Goal: Transaction & Acquisition: Purchase product/service

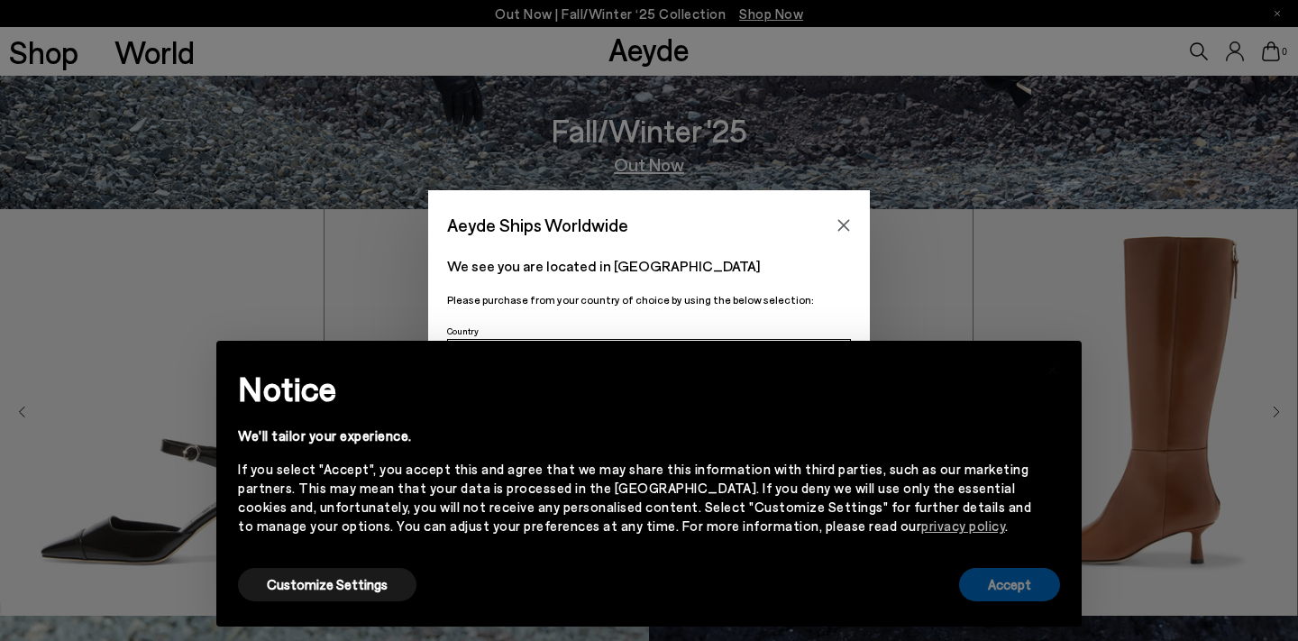
click at [1012, 592] on button "Accept" at bounding box center [1009, 584] width 101 height 33
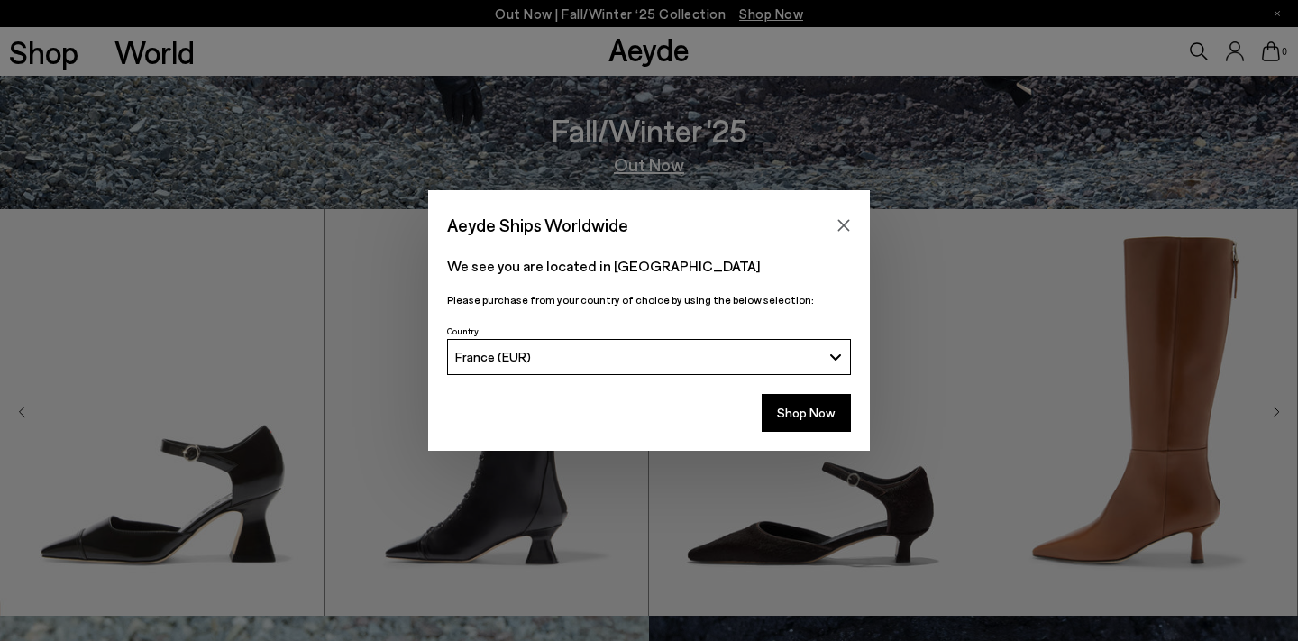
scroll to position [432, 0]
click at [779, 411] on button "Shop Now" at bounding box center [806, 413] width 89 height 38
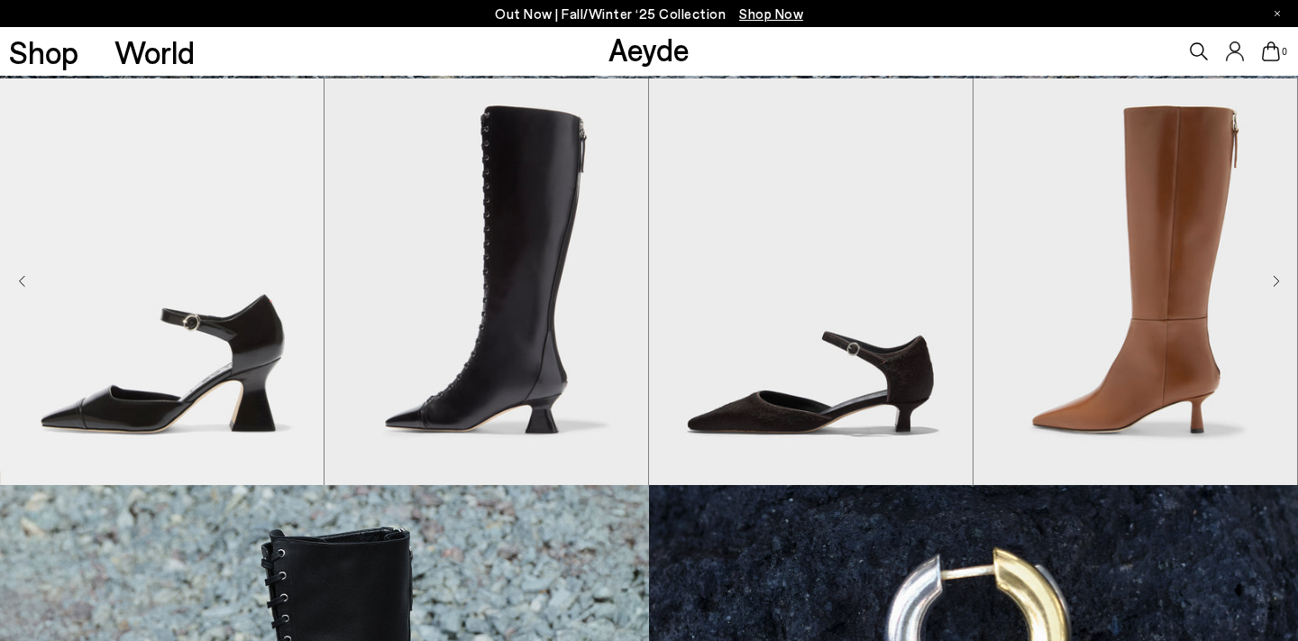
scroll to position [561, 0]
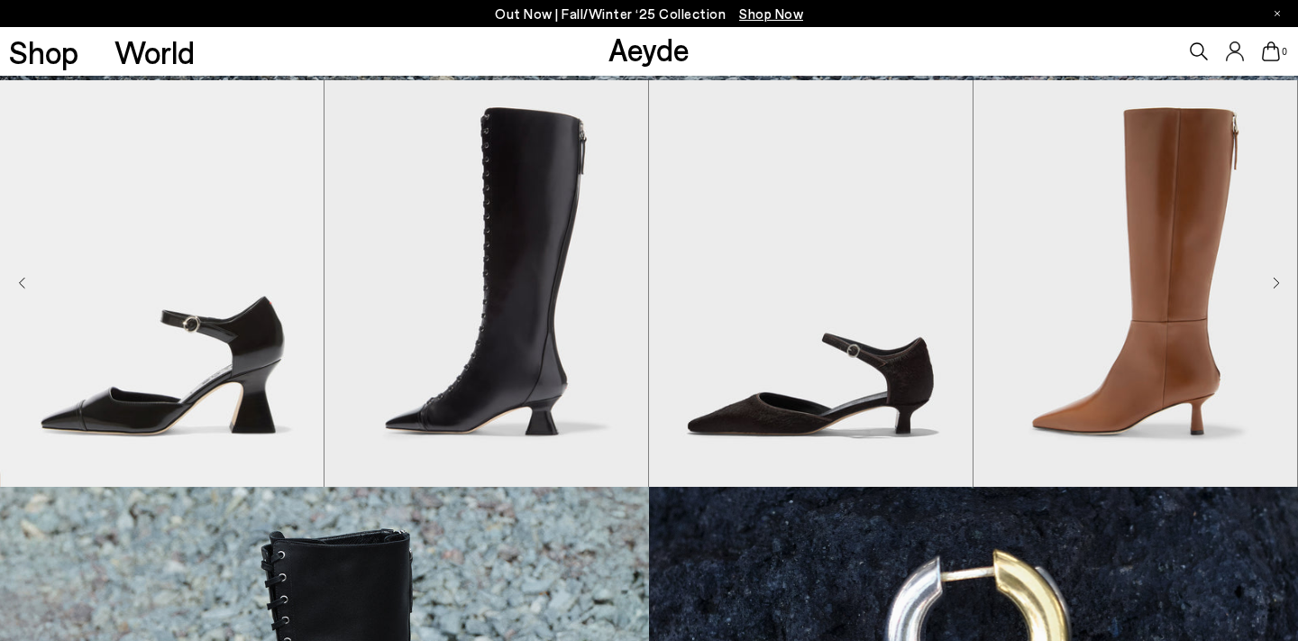
click at [1278, 286] on icon "Next slide" at bounding box center [1276, 283] width 7 height 13
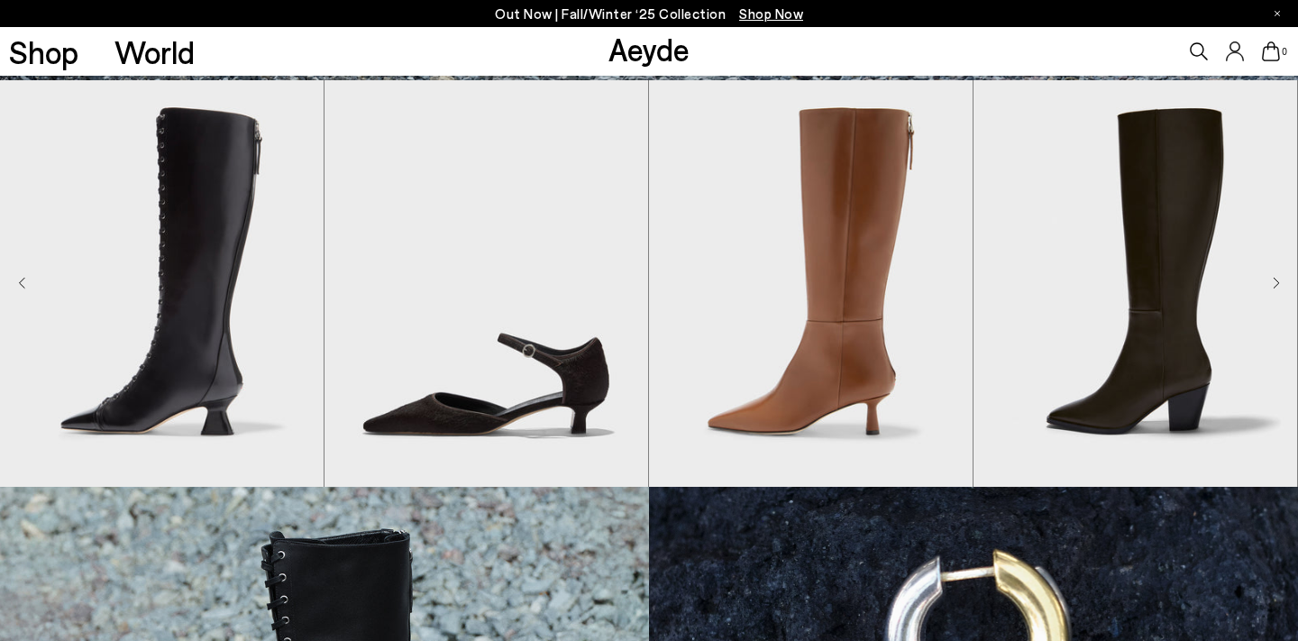
click at [1278, 286] on icon "Next slide" at bounding box center [1276, 283] width 7 height 13
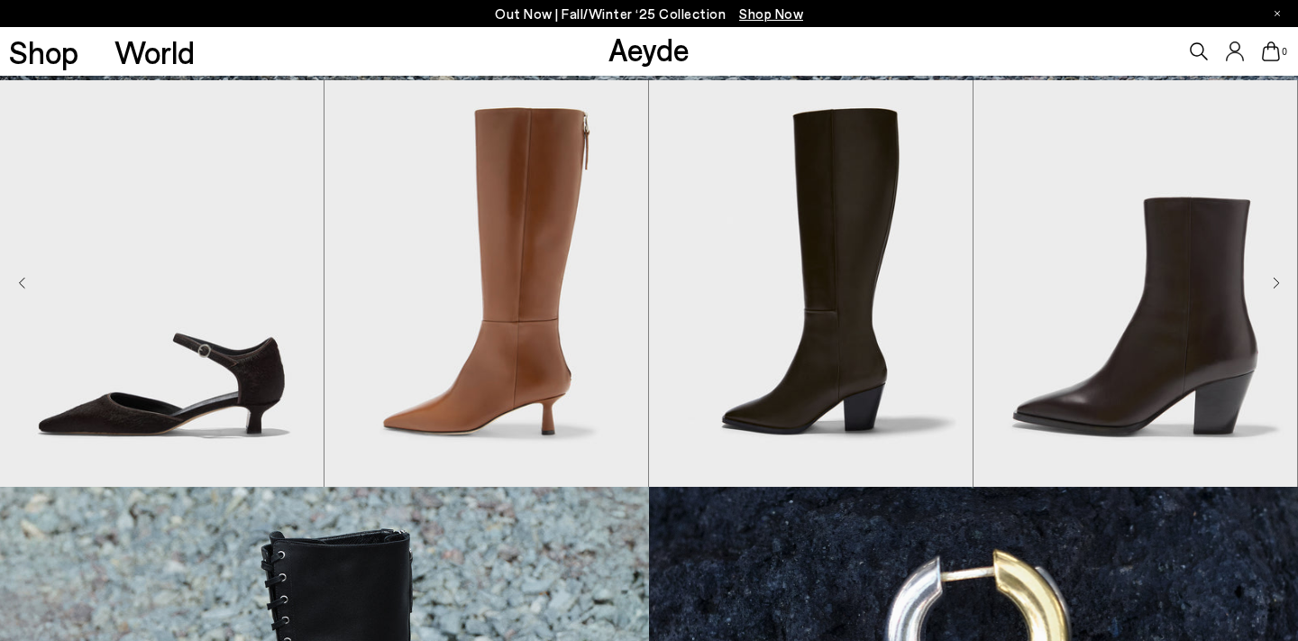
click at [1278, 286] on icon "Next slide" at bounding box center [1276, 283] width 7 height 13
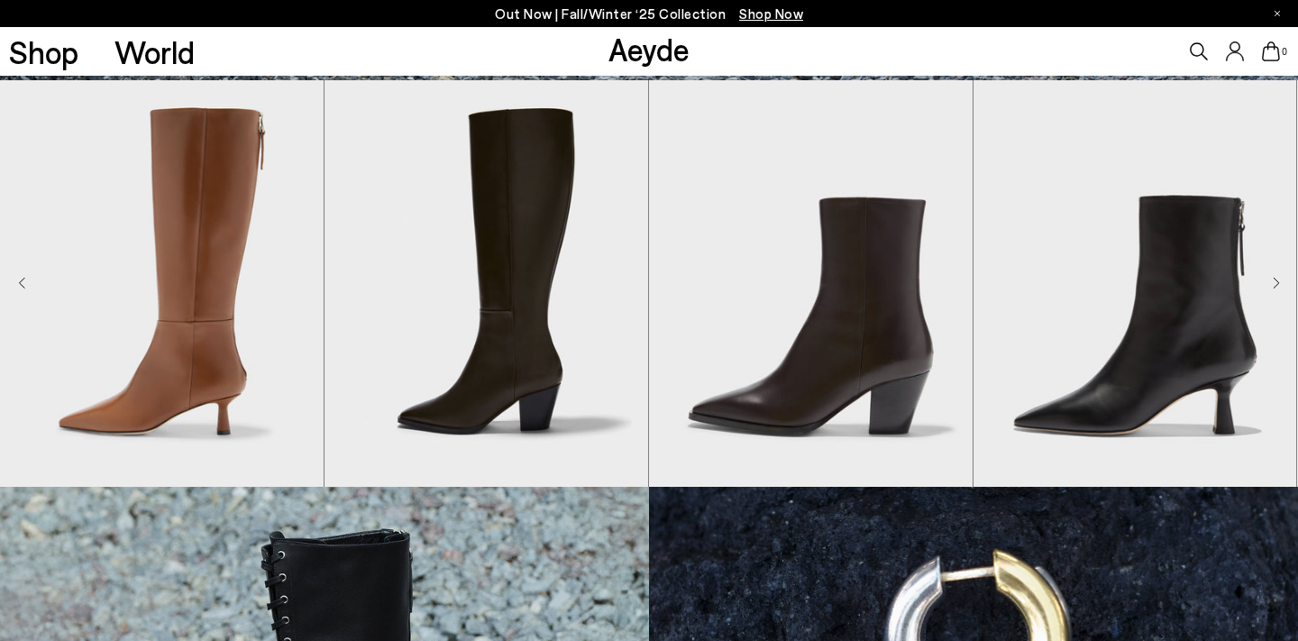
click at [1278, 286] on icon "Next slide" at bounding box center [1276, 283] width 7 height 13
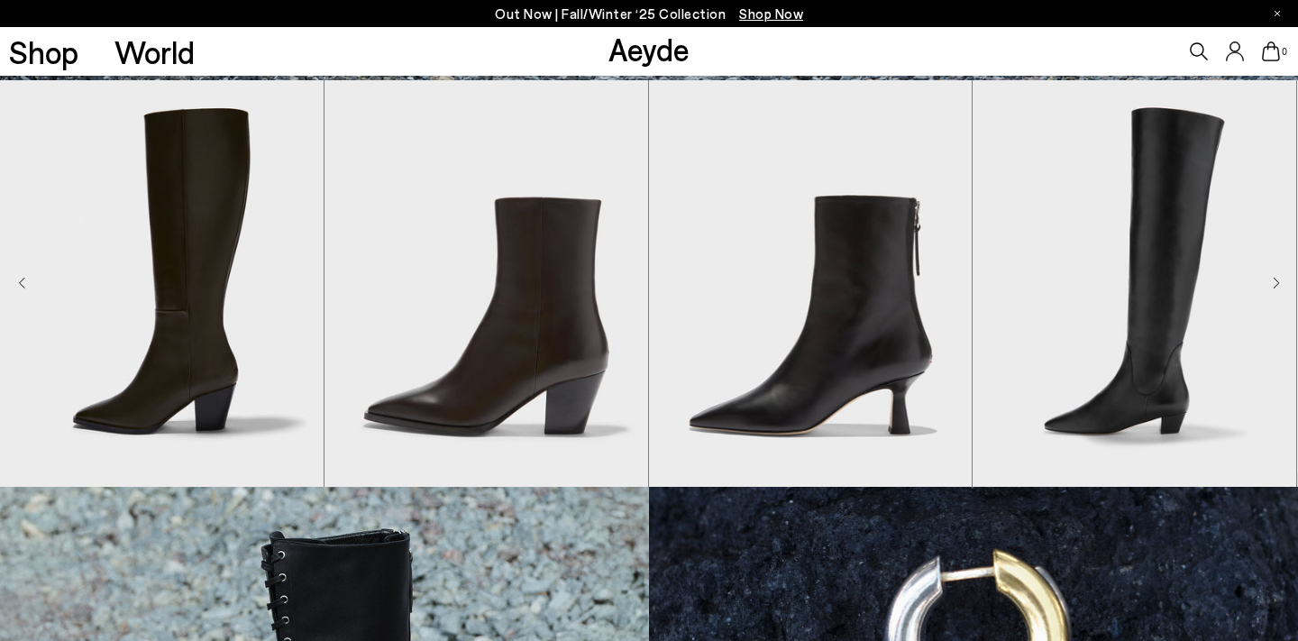
click at [1278, 286] on icon "Next slide" at bounding box center [1276, 283] width 7 height 13
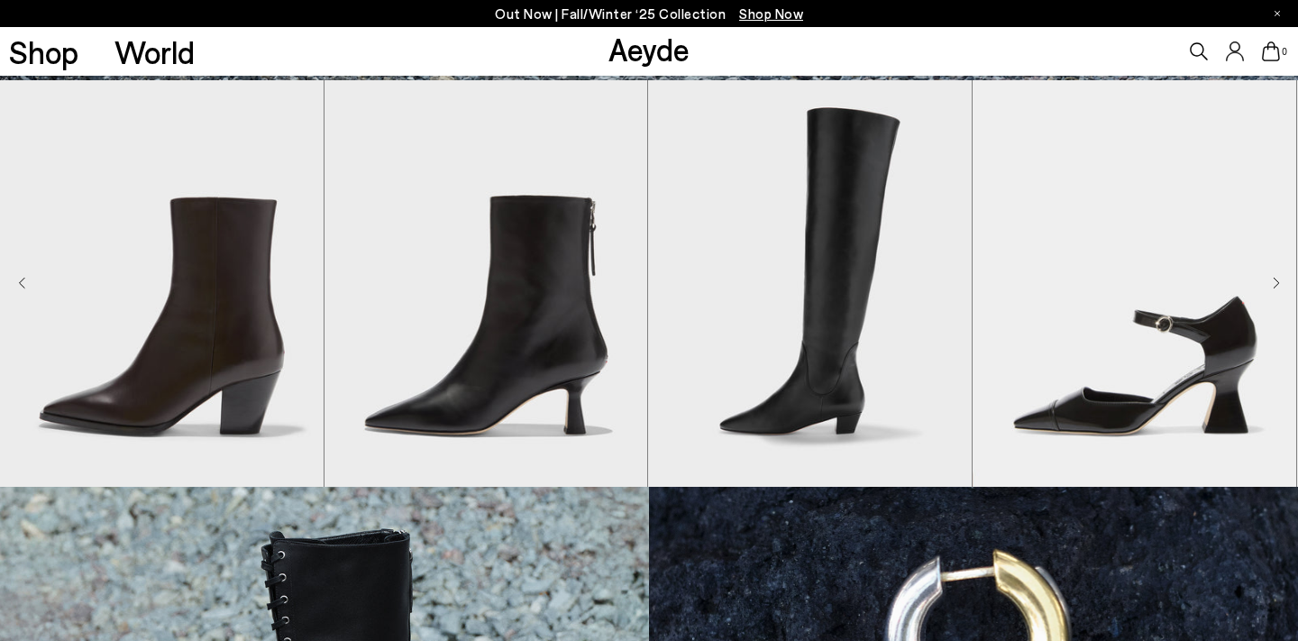
click at [1278, 286] on icon "Next slide" at bounding box center [1276, 283] width 7 height 13
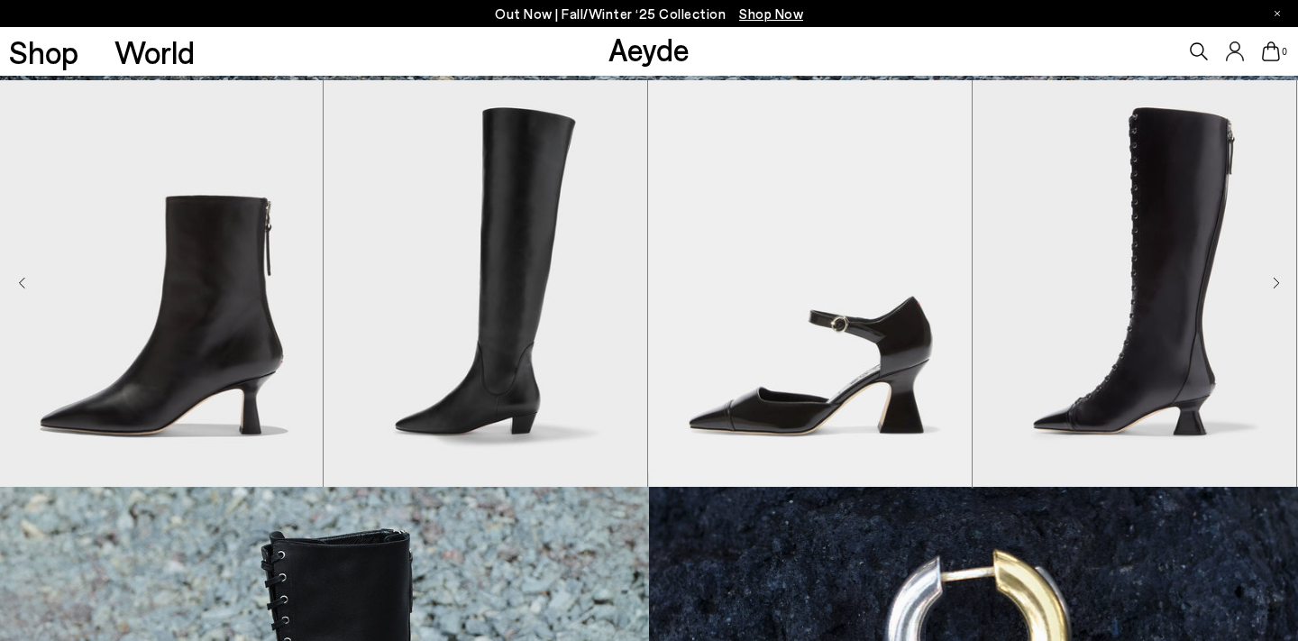
click at [1278, 286] on icon "Next slide" at bounding box center [1276, 283] width 7 height 13
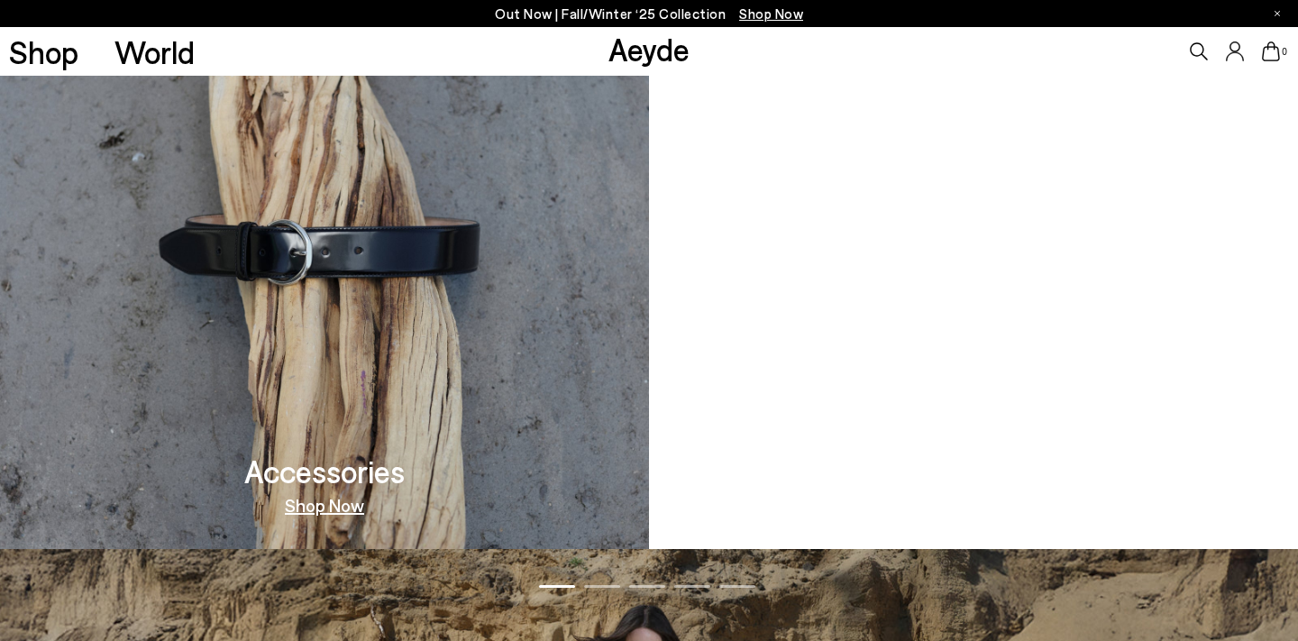
scroll to position [1726, 0]
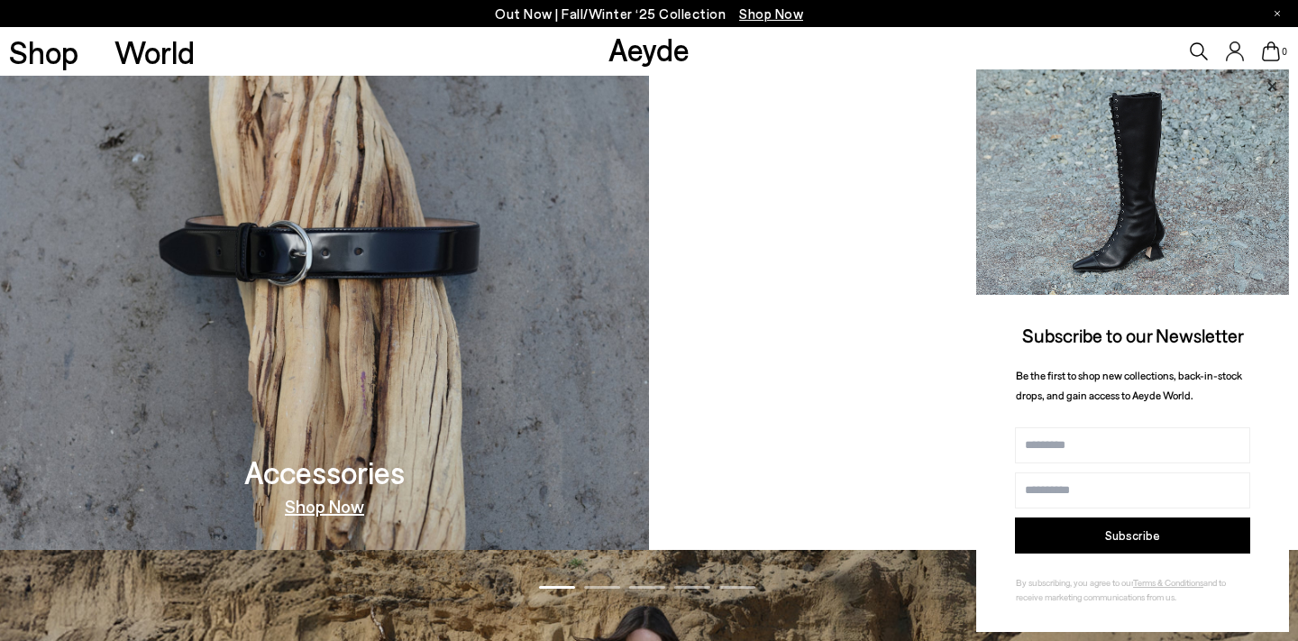
click at [1271, 86] on icon at bounding box center [1272, 85] width 9 height 9
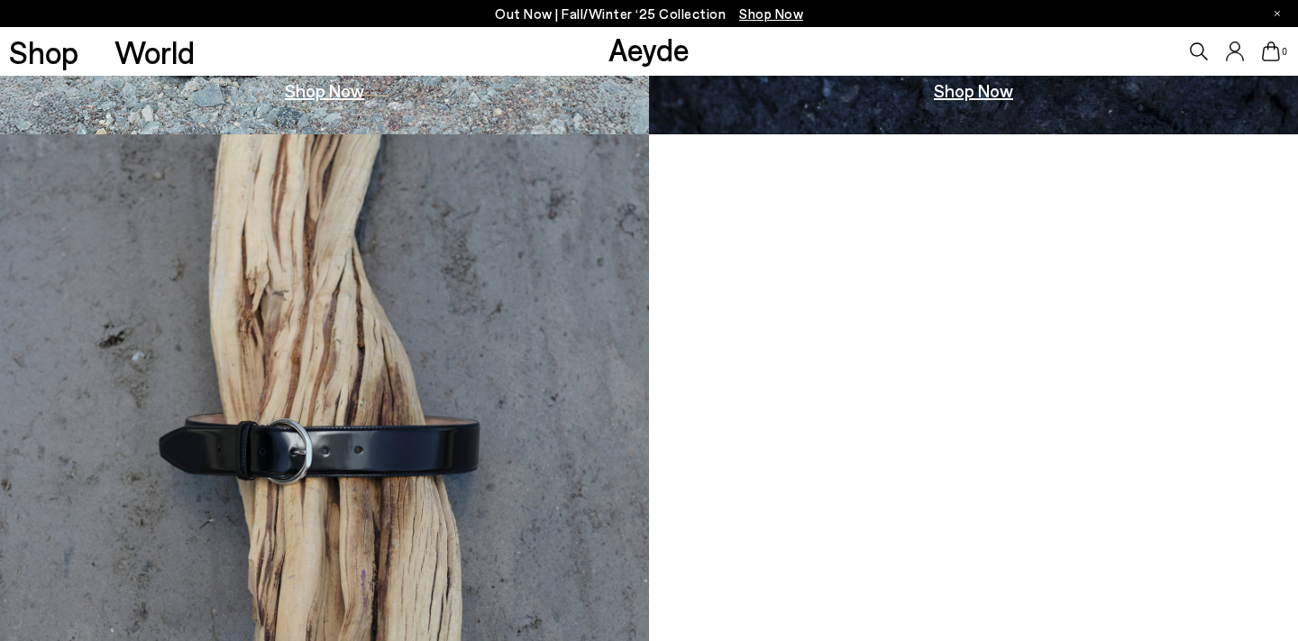
scroll to position [951, 0]
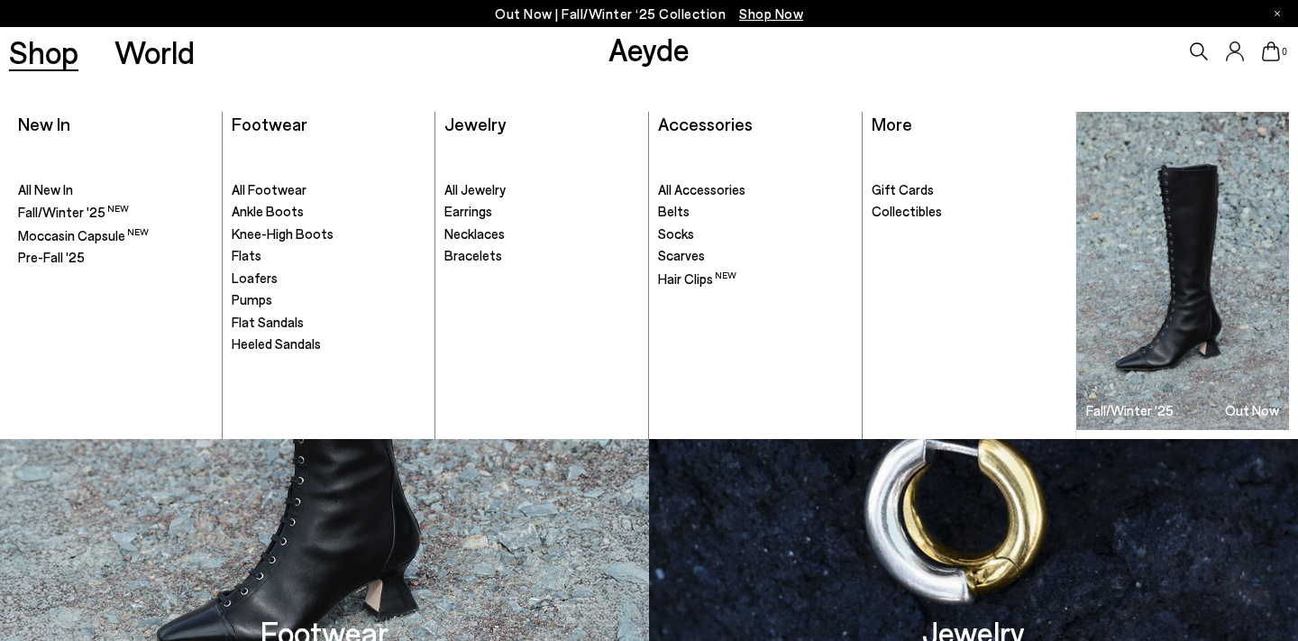
click at [68, 55] on link "Shop" at bounding box center [43, 52] width 69 height 32
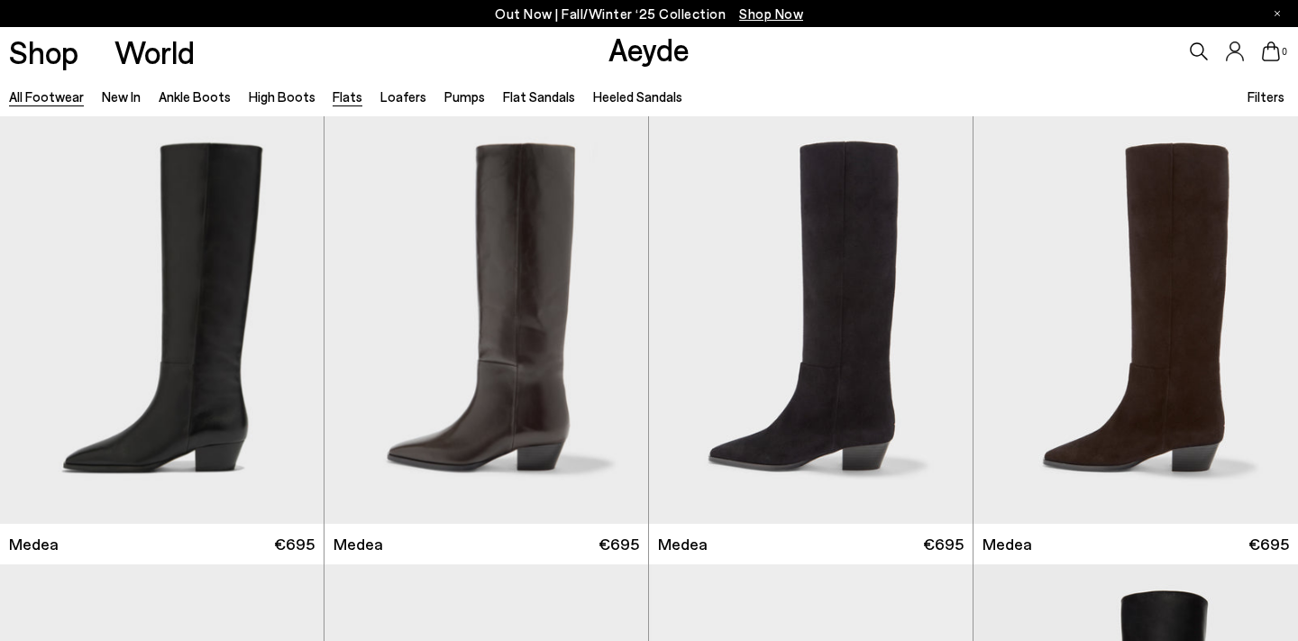
click at [334, 95] on link "Flats" at bounding box center [348, 96] width 30 height 16
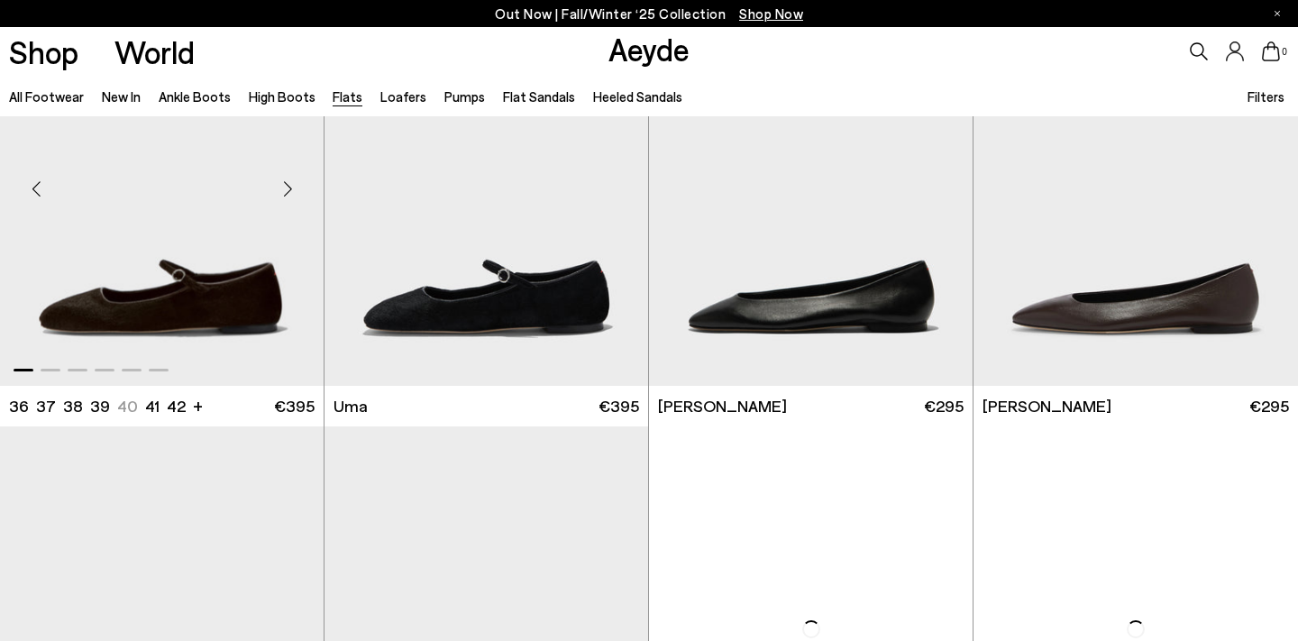
scroll to position [142, 0]
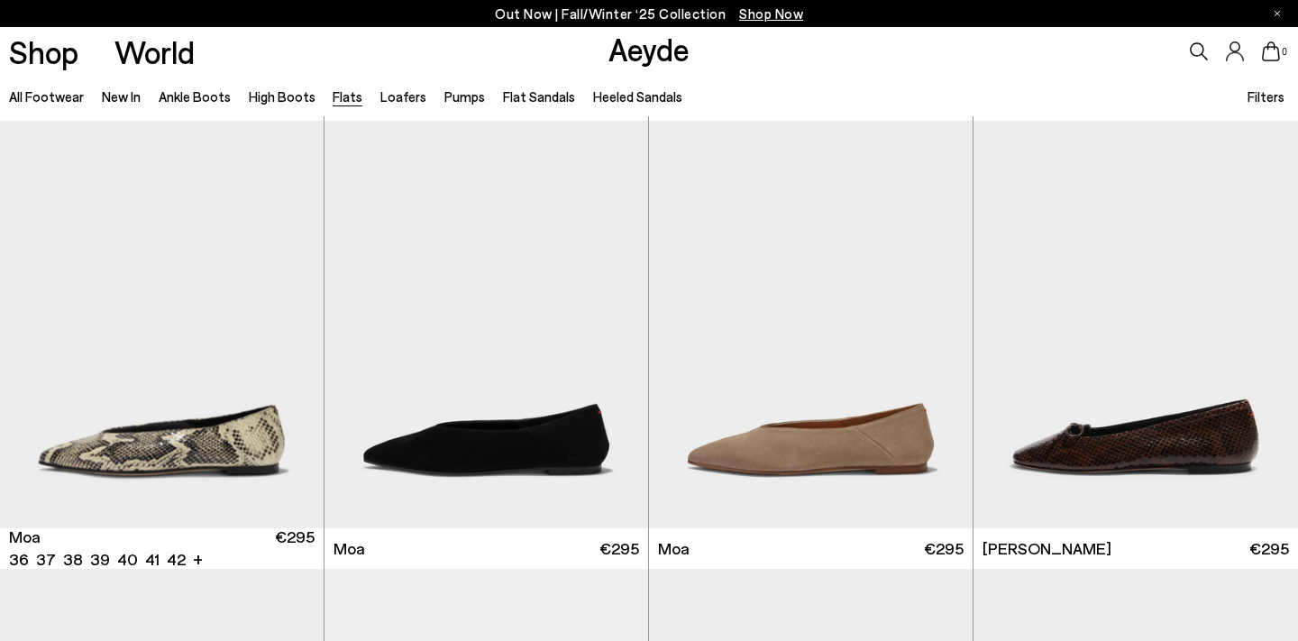
scroll to position [3805, 0]
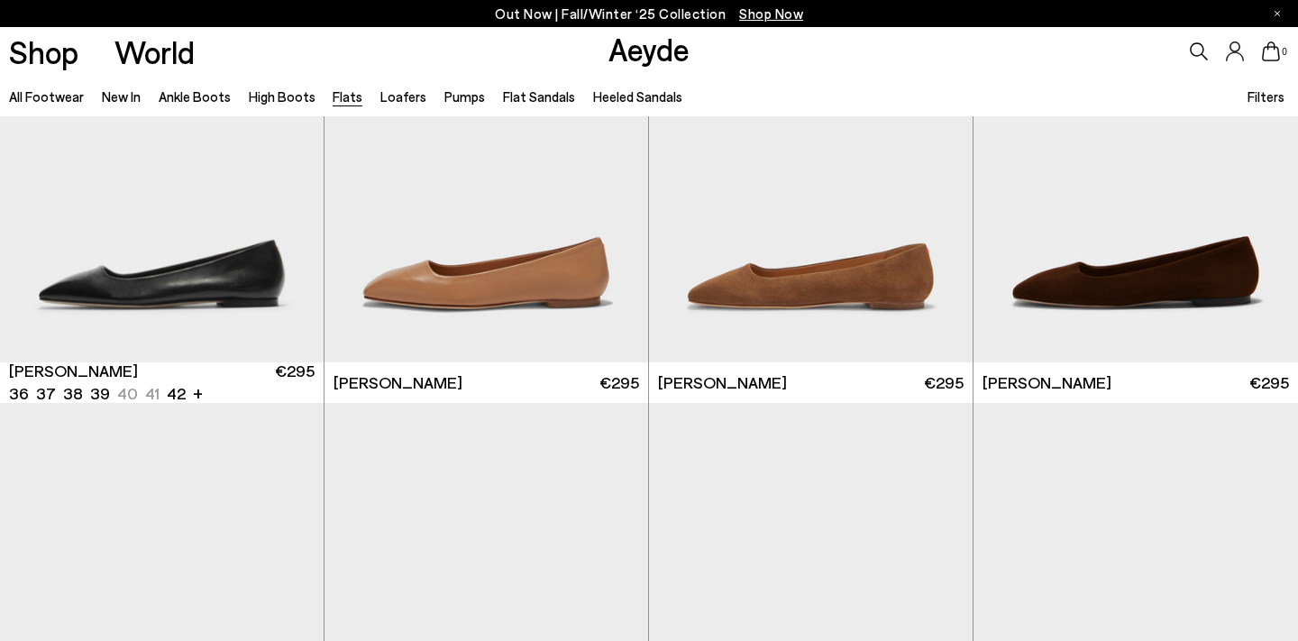
scroll to position [6041, 0]
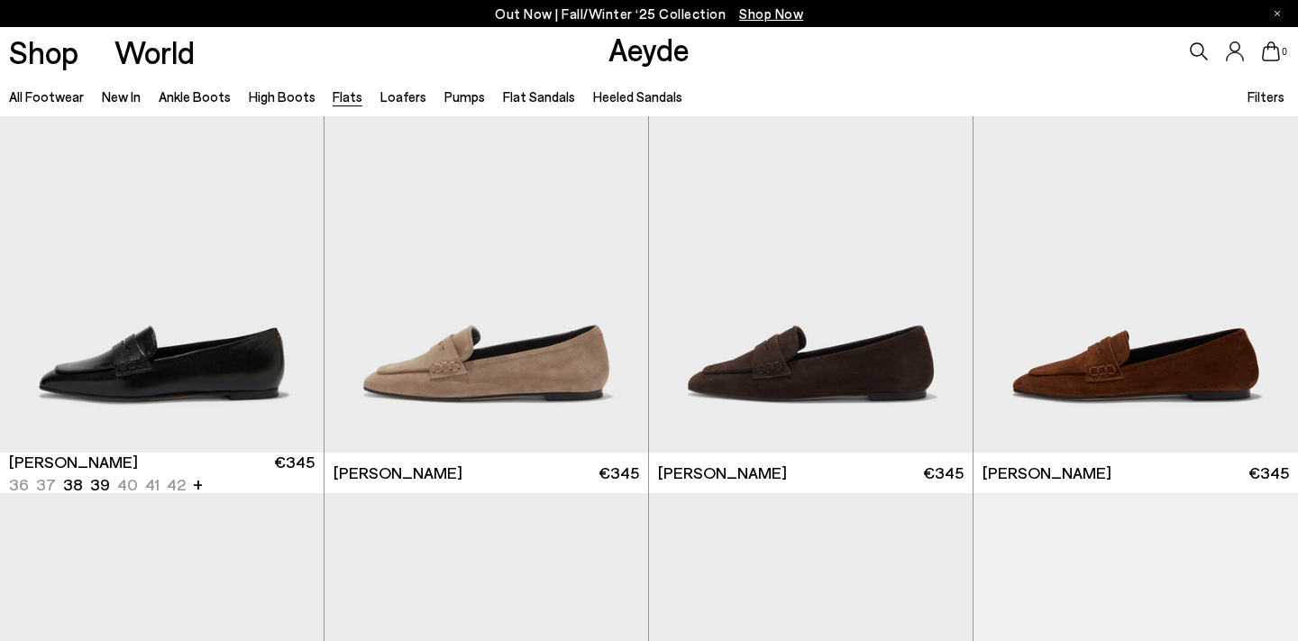
scroll to position [6356, 0]
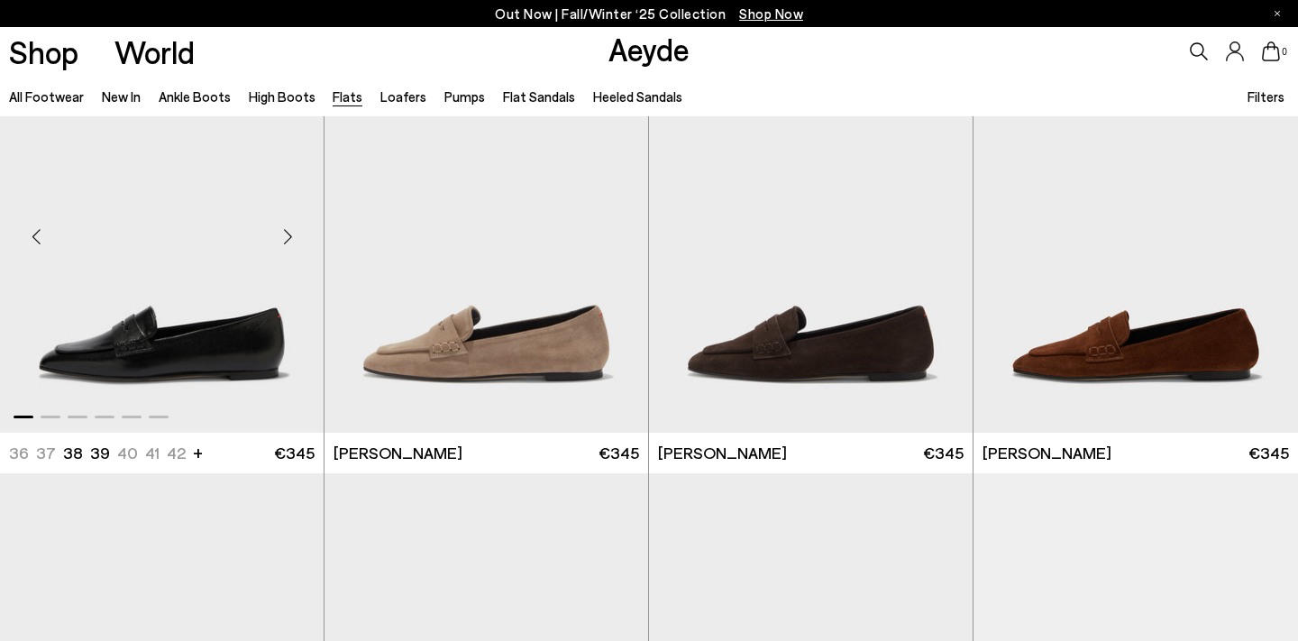
click at [283, 226] on div "Next slide" at bounding box center [288, 236] width 54 height 54
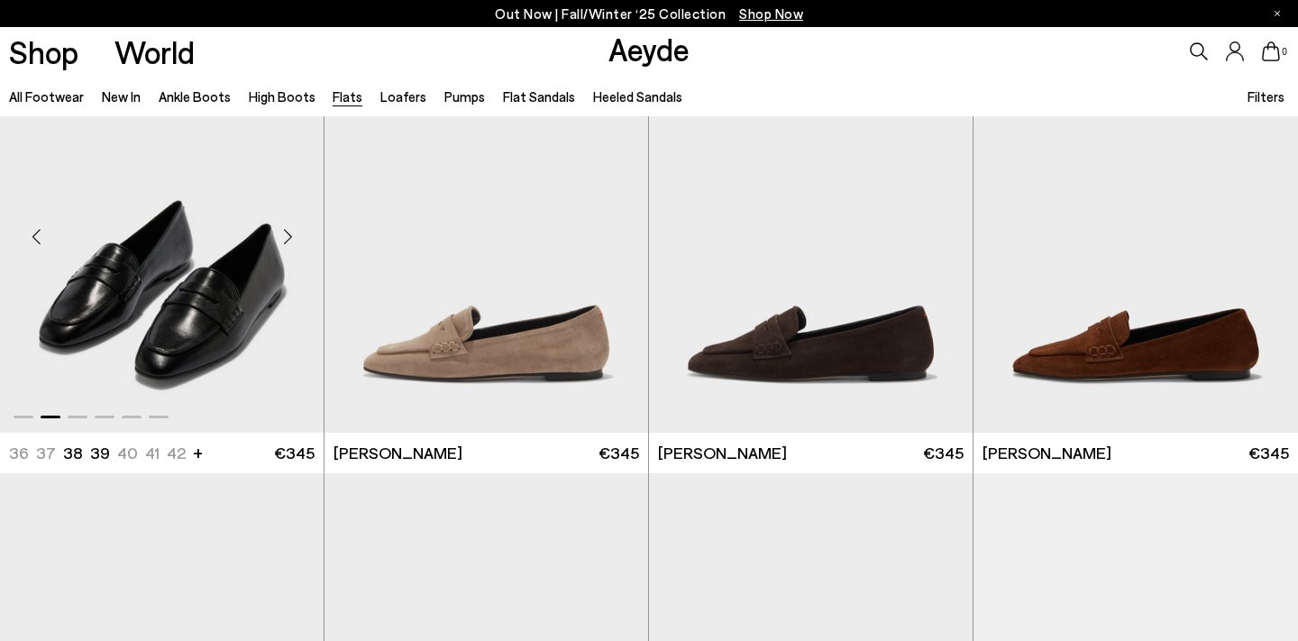
click at [289, 236] on div "Next slide" at bounding box center [288, 236] width 54 height 54
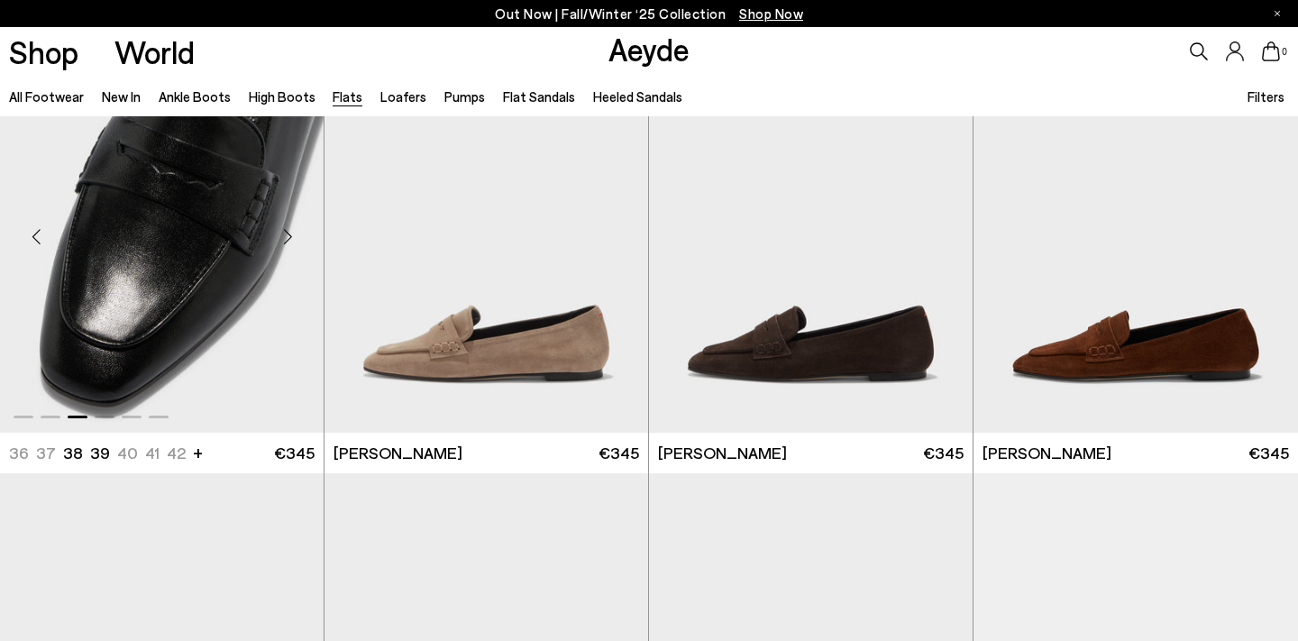
click at [289, 236] on div "Next slide" at bounding box center [288, 236] width 54 height 54
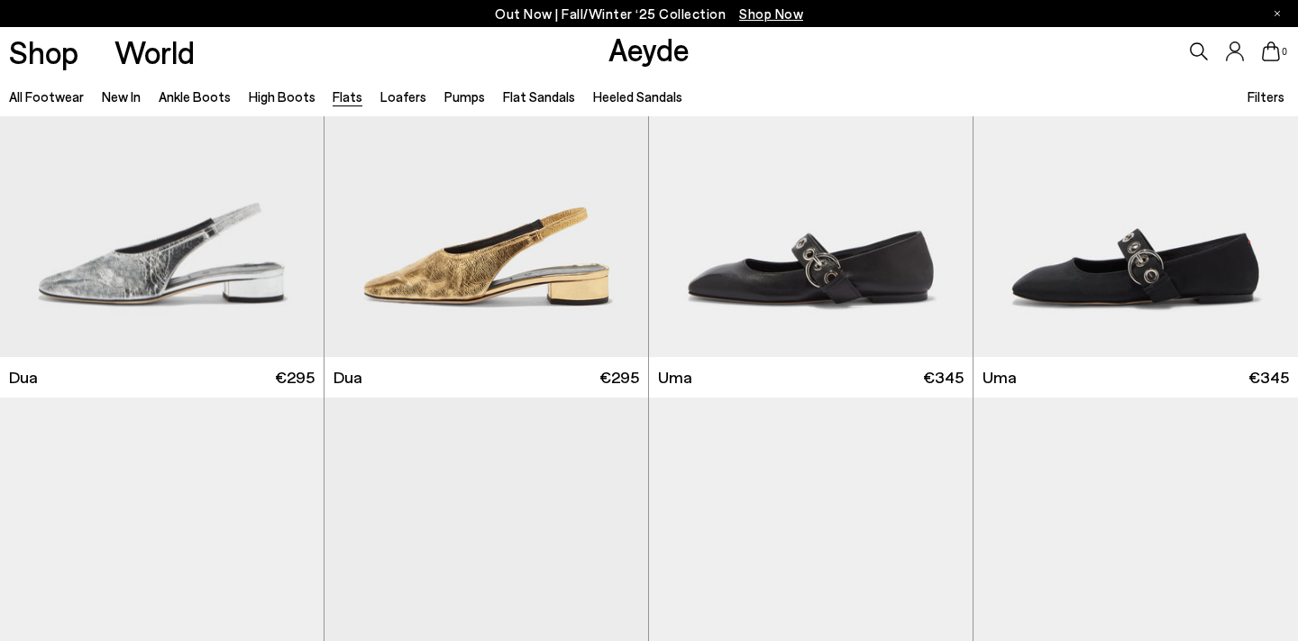
scroll to position [8110, 0]
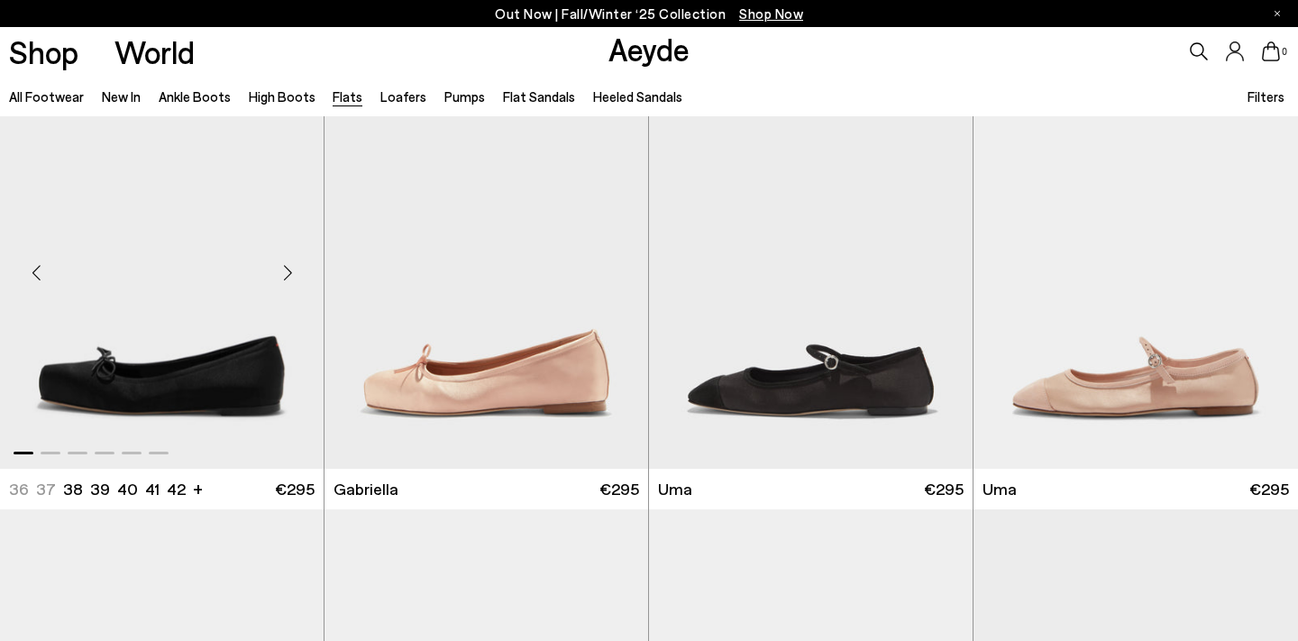
click at [285, 273] on div "Next slide" at bounding box center [288, 272] width 54 height 54
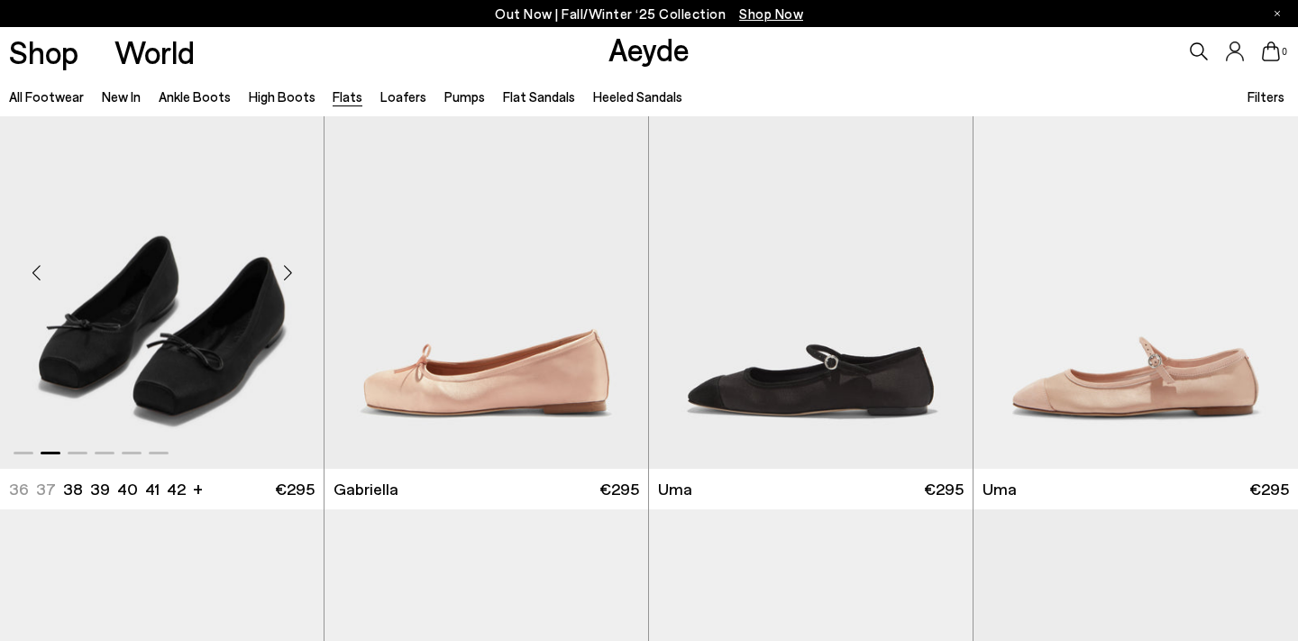
click at [285, 273] on div "Next slide" at bounding box center [288, 272] width 54 height 54
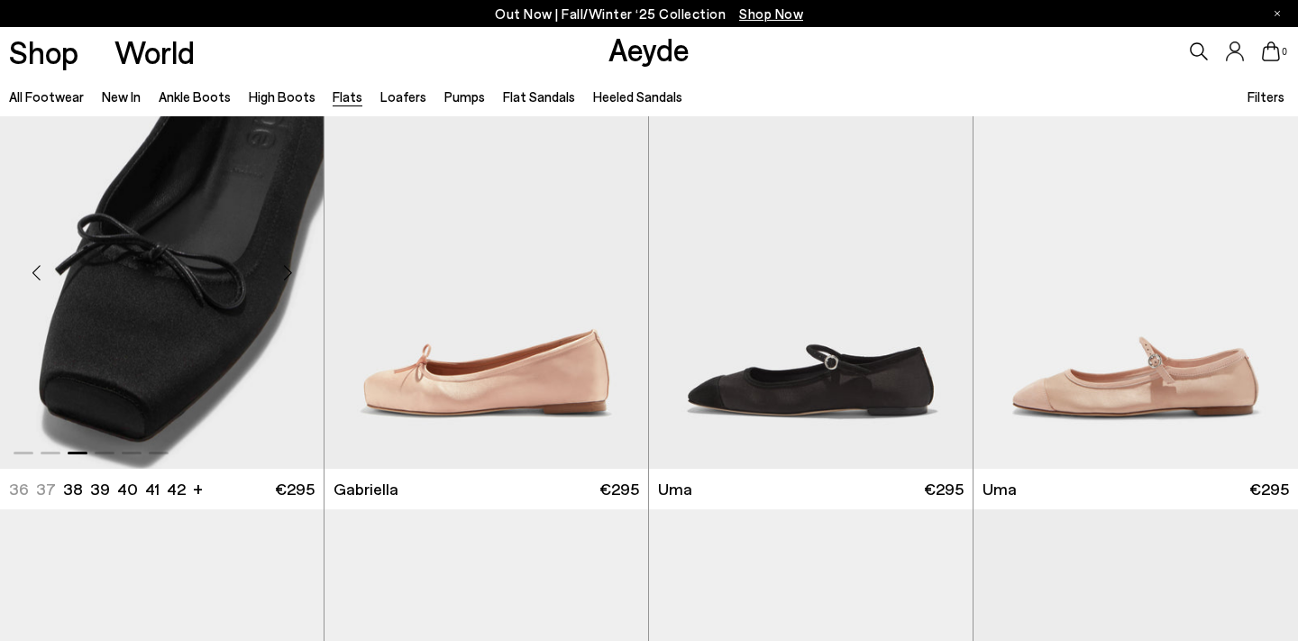
click at [285, 273] on div "Next slide" at bounding box center [288, 272] width 54 height 54
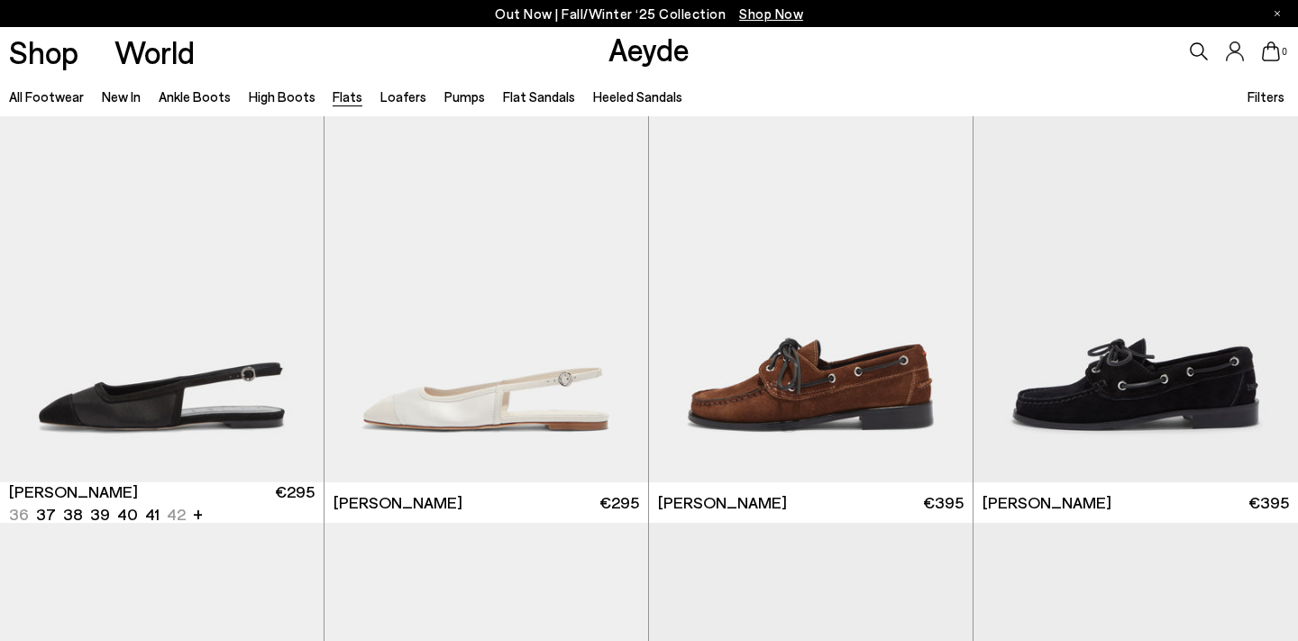
scroll to position [8560, 0]
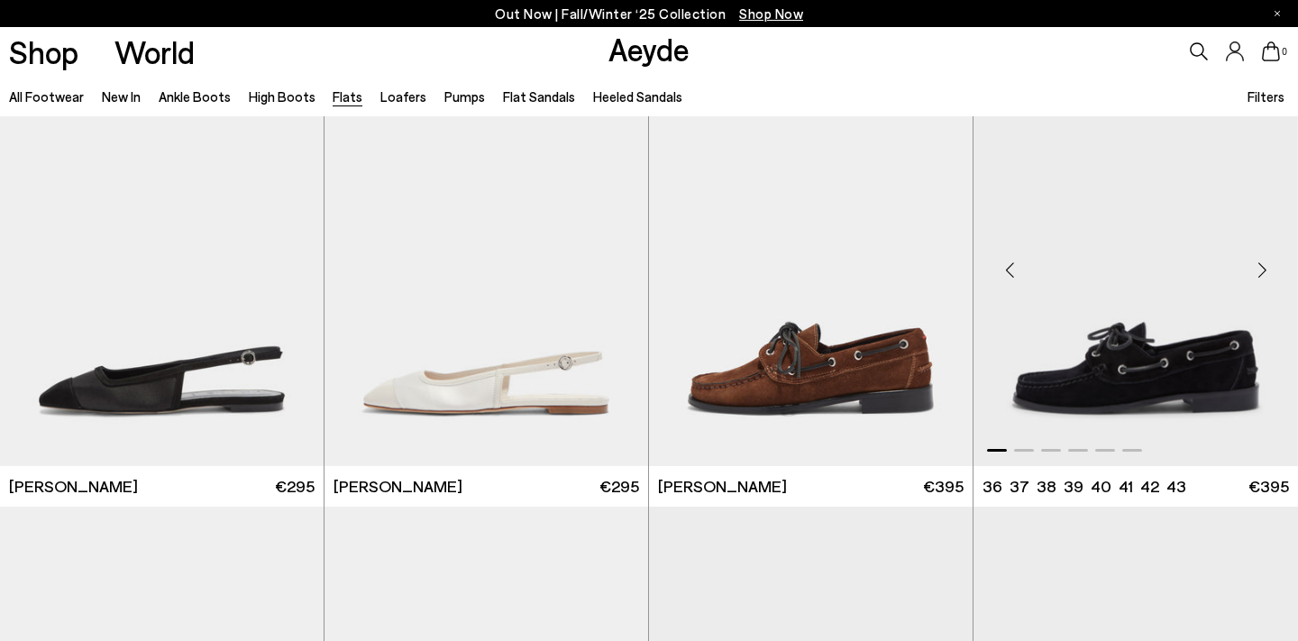
click at [1257, 270] on div "Next slide" at bounding box center [1262, 270] width 54 height 54
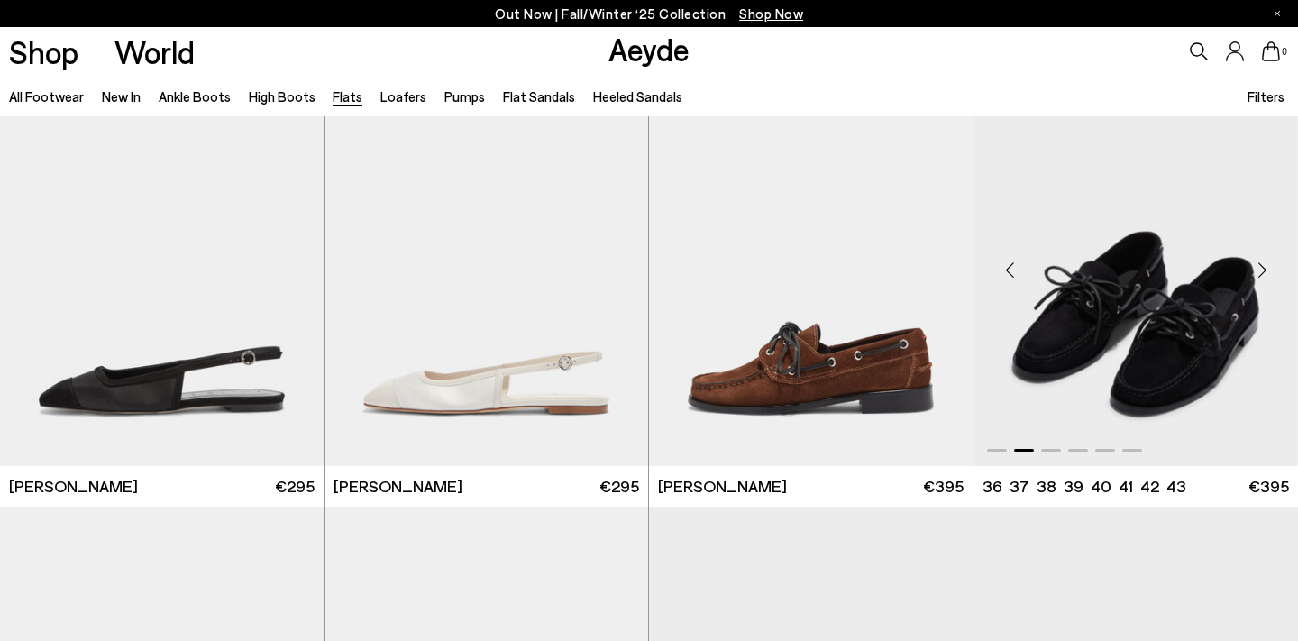
click at [1257, 269] on div "Next slide" at bounding box center [1262, 270] width 54 height 54
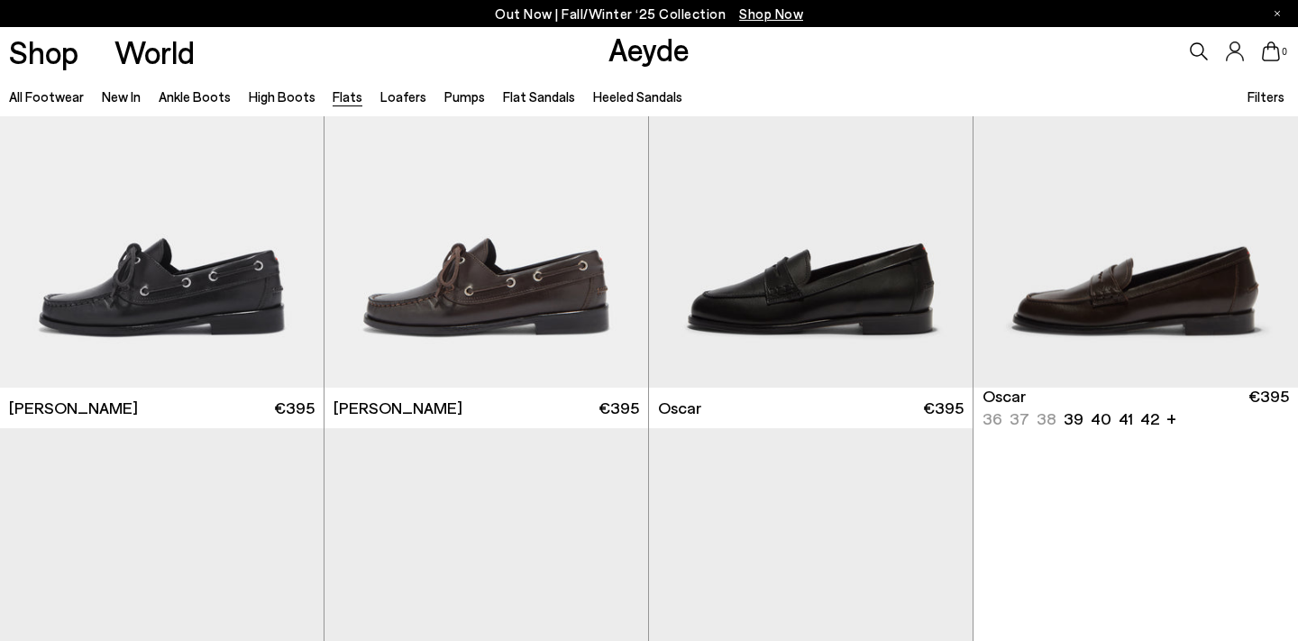
scroll to position [9046, 0]
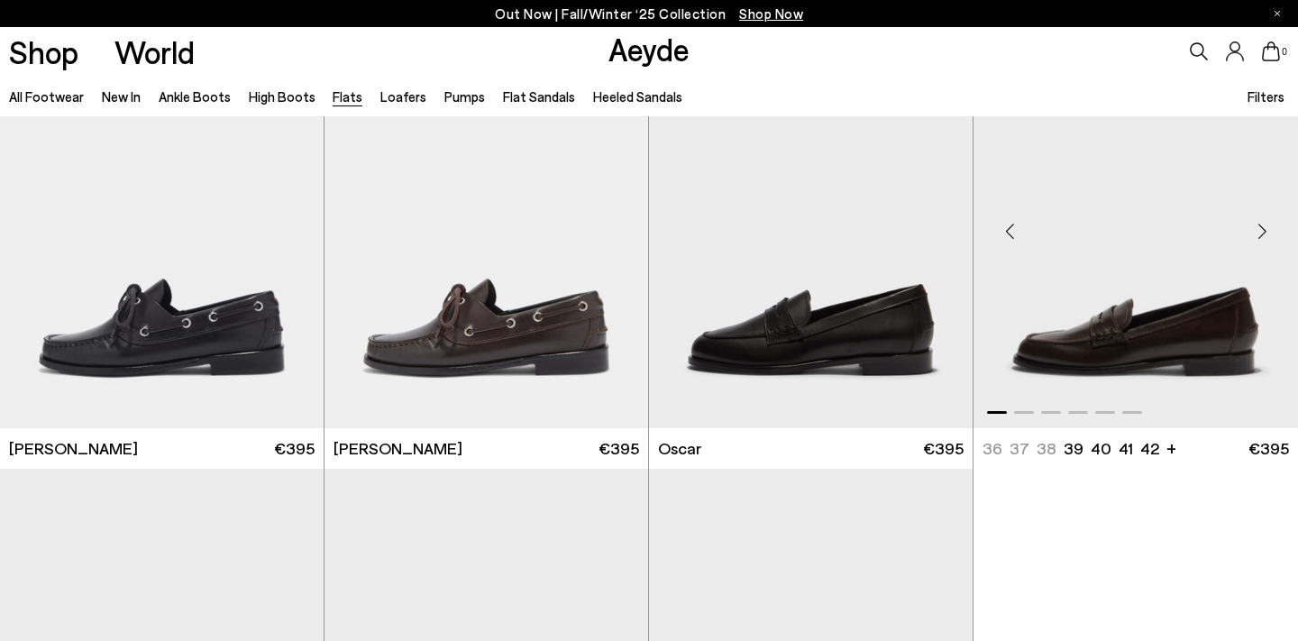
click at [1260, 225] on div "Next slide" at bounding box center [1262, 232] width 54 height 54
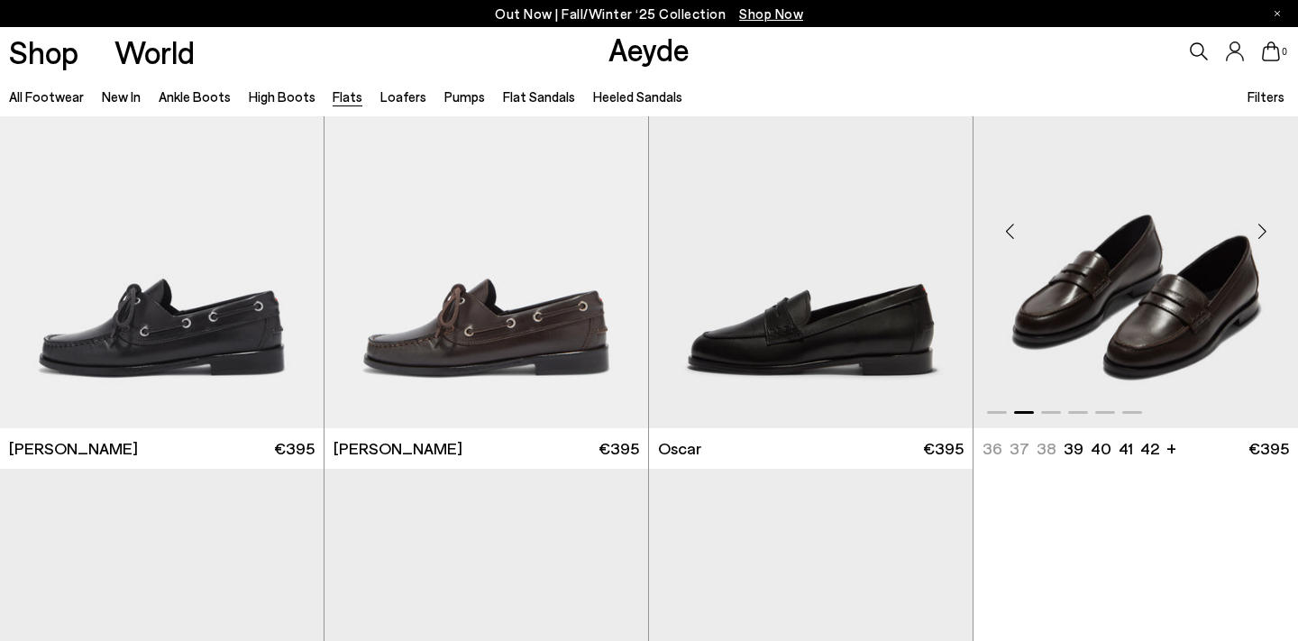
click at [1260, 225] on div "Next slide" at bounding box center [1262, 232] width 54 height 54
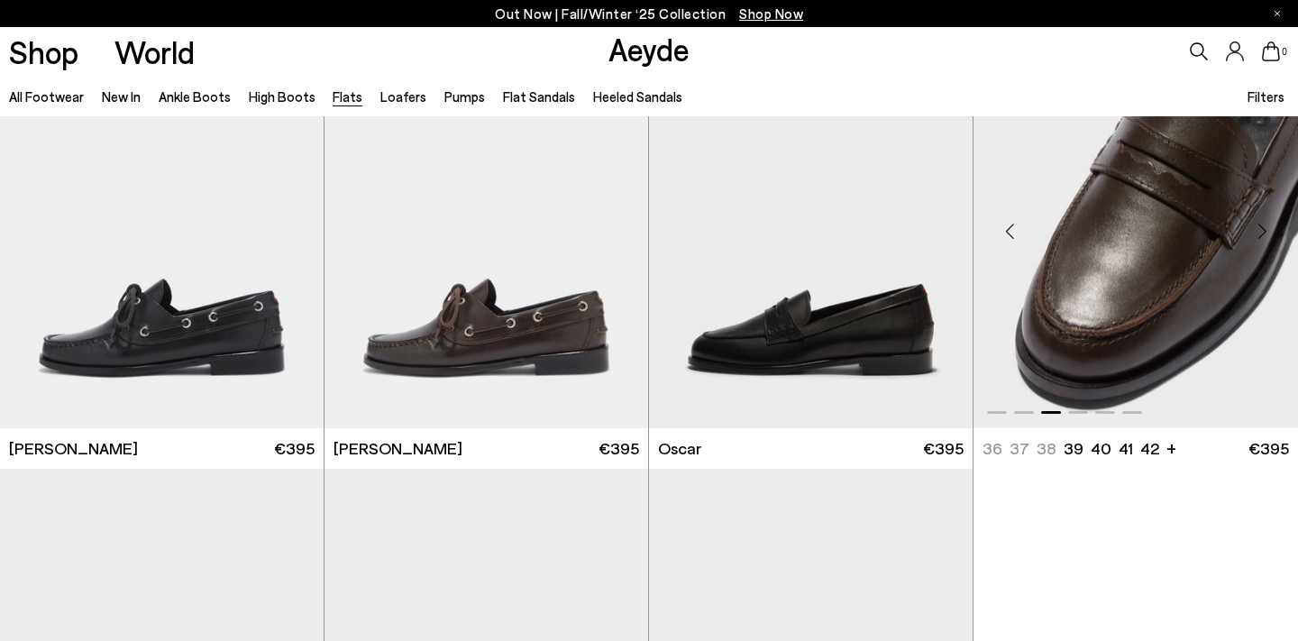
click at [1260, 225] on div "Next slide" at bounding box center [1262, 232] width 54 height 54
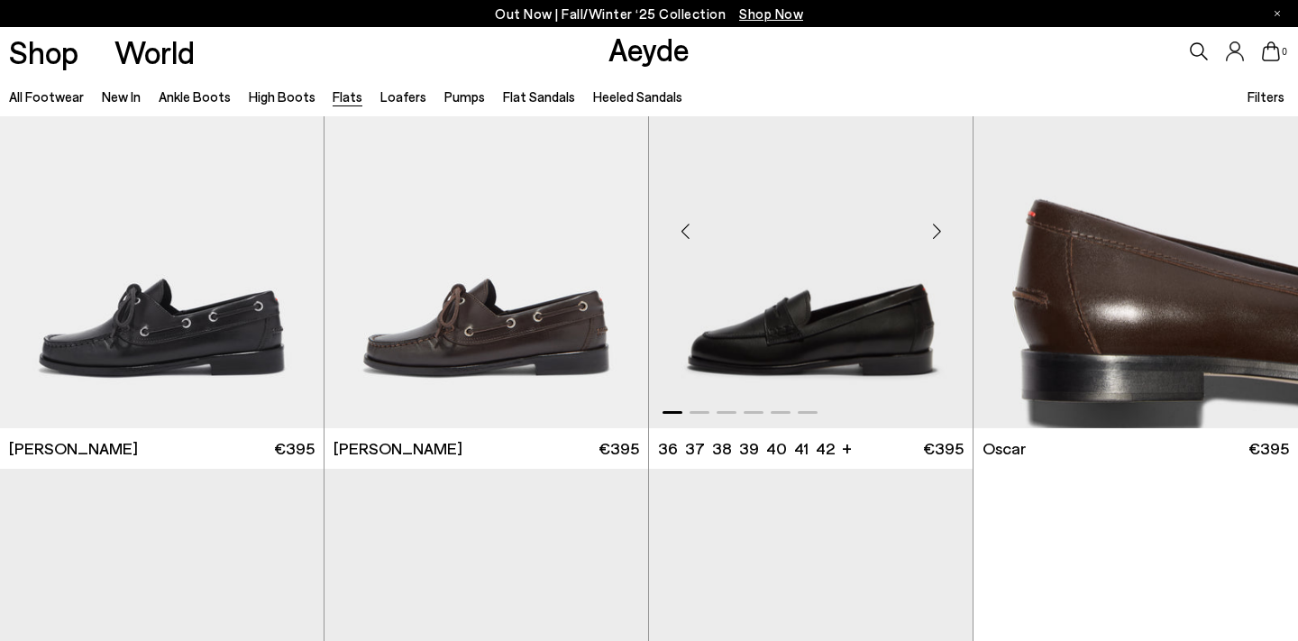
click at [939, 234] on div "Next slide" at bounding box center [937, 232] width 54 height 54
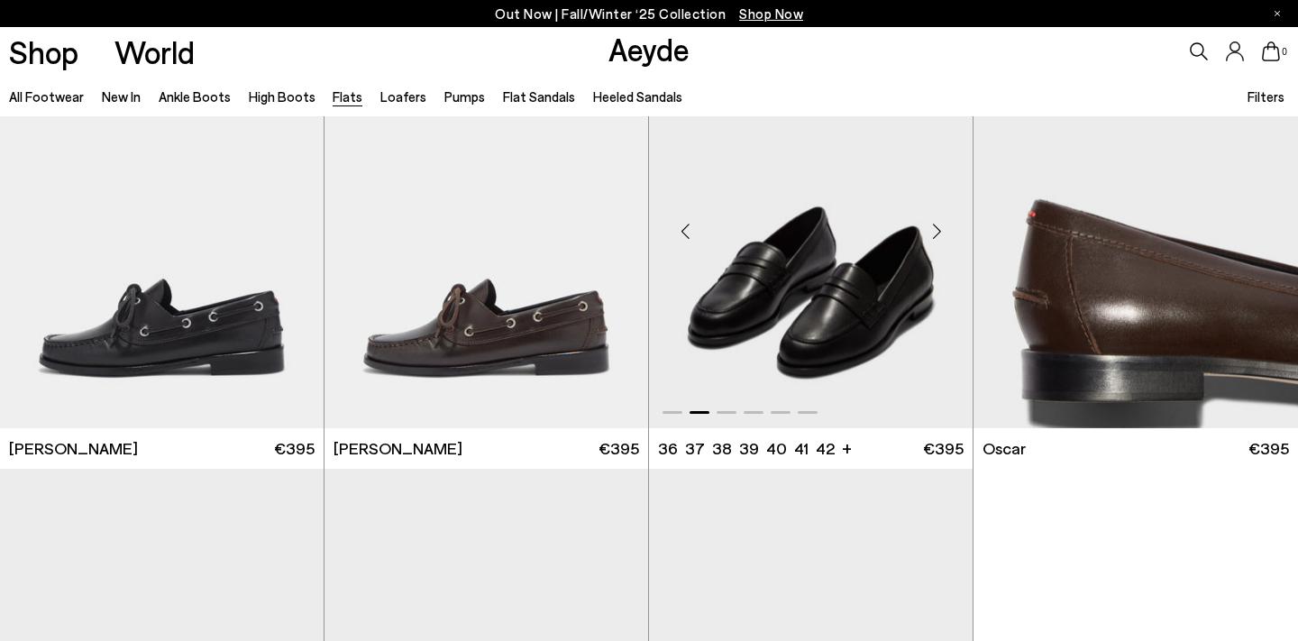
click at [939, 234] on div "Next slide" at bounding box center [937, 232] width 54 height 54
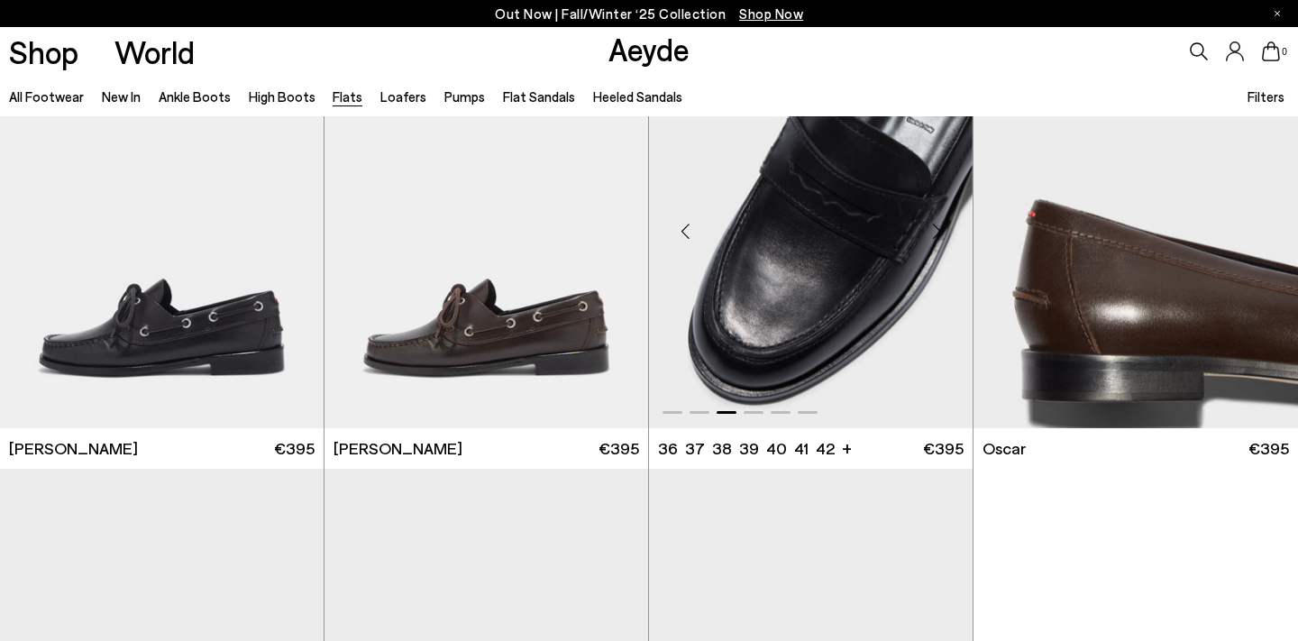
click at [939, 234] on div "Next slide" at bounding box center [937, 232] width 54 height 54
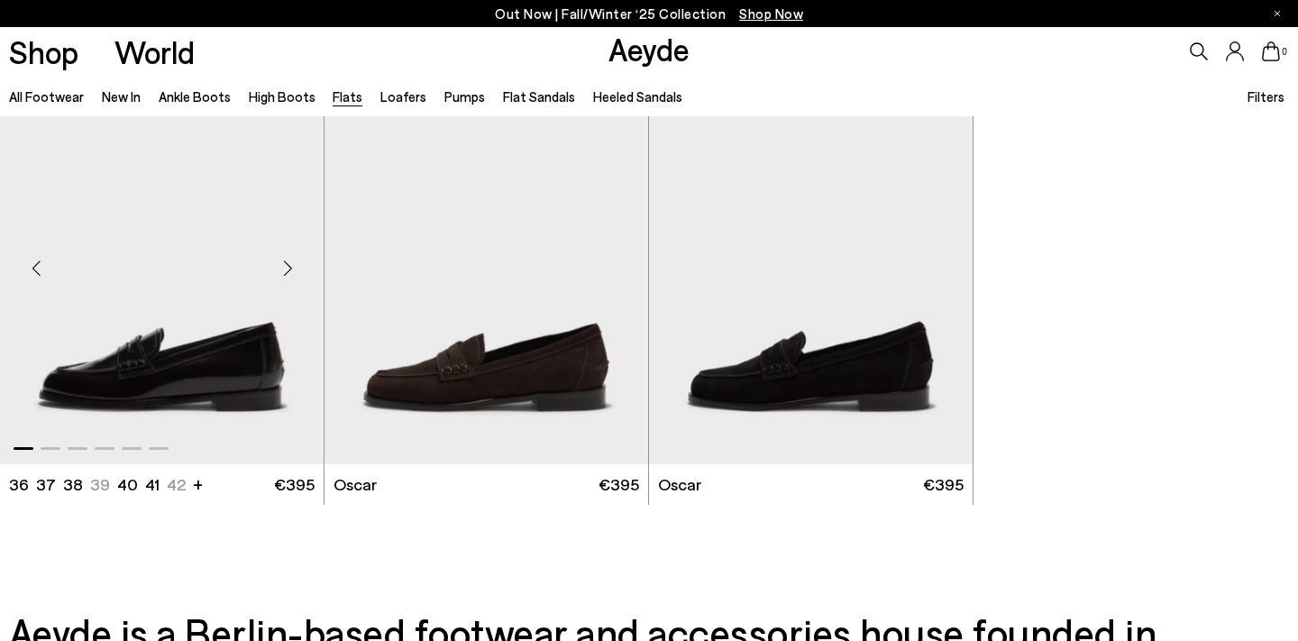
scroll to position [9395, 0]
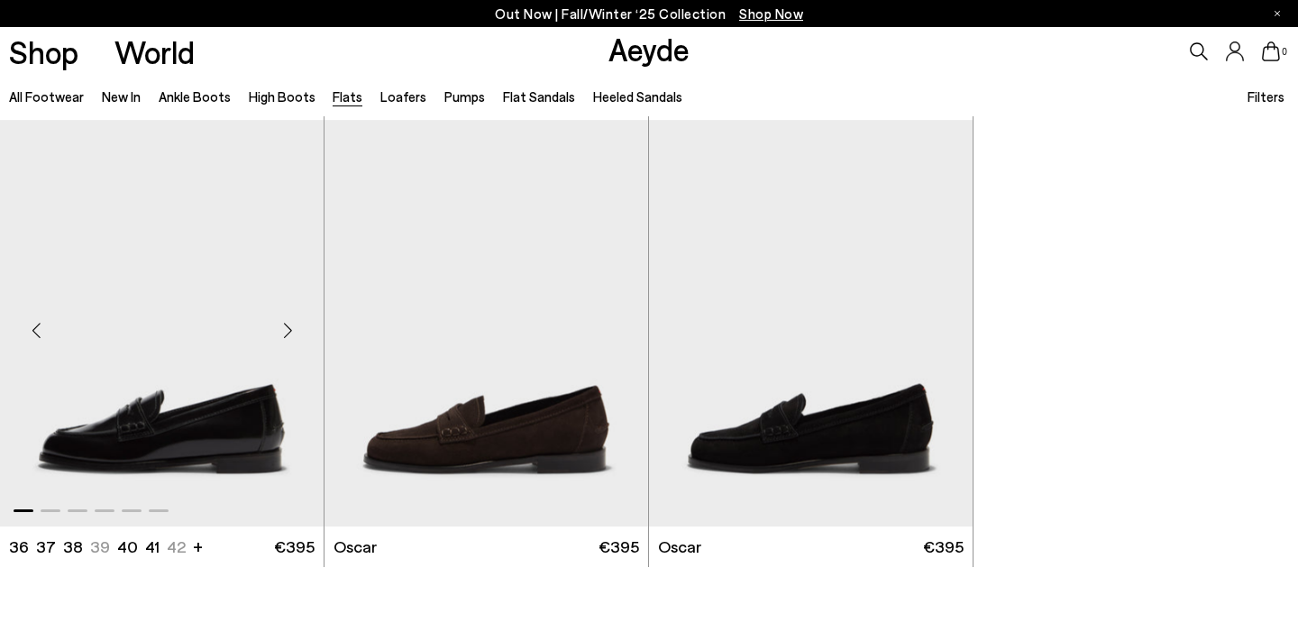
click at [289, 332] on div "Next slide" at bounding box center [288, 330] width 54 height 54
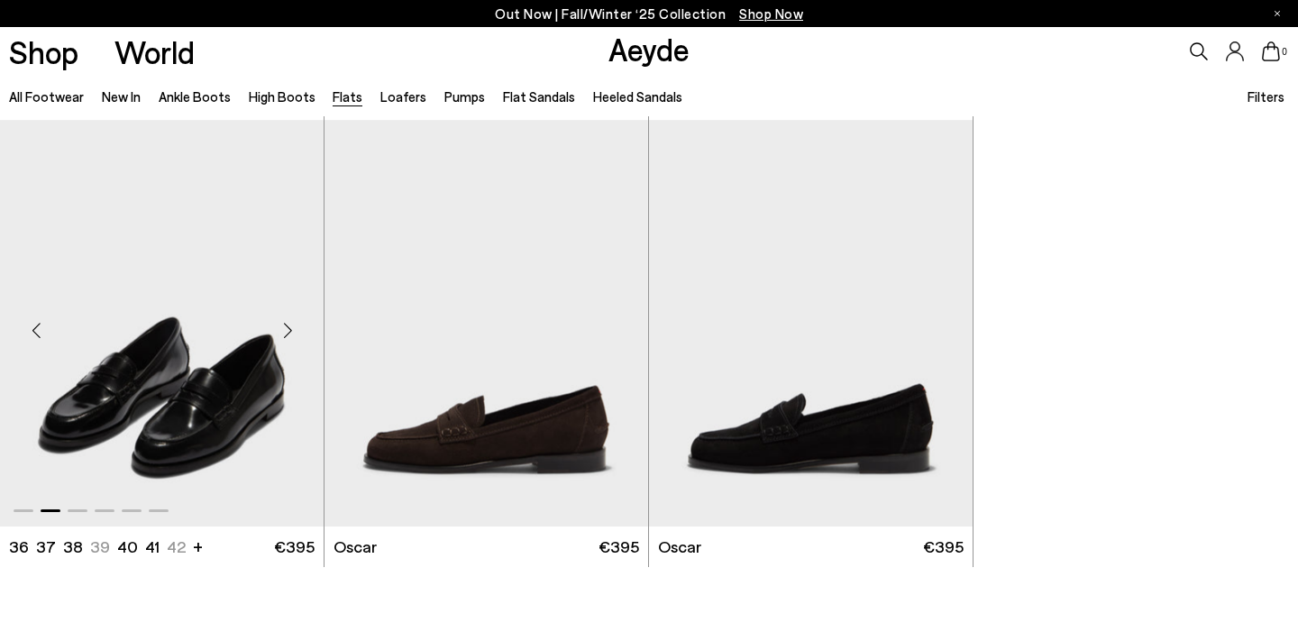
click at [289, 332] on div "Next slide" at bounding box center [288, 330] width 54 height 54
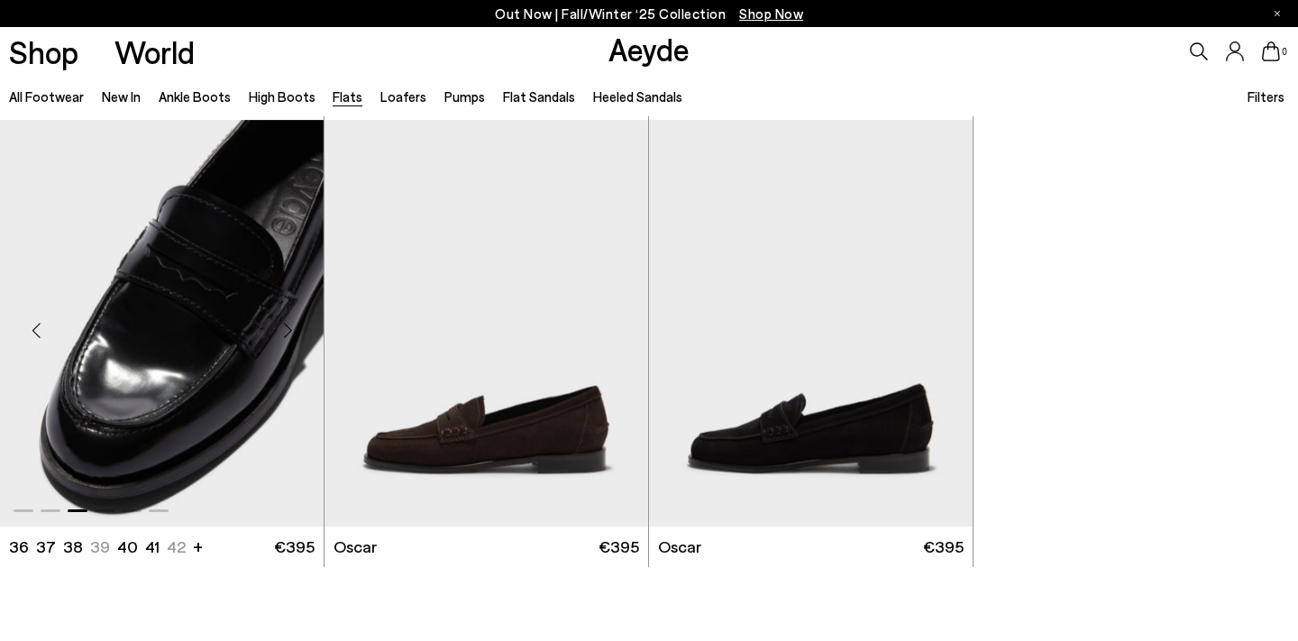
click at [289, 332] on div "Next slide" at bounding box center [288, 330] width 54 height 54
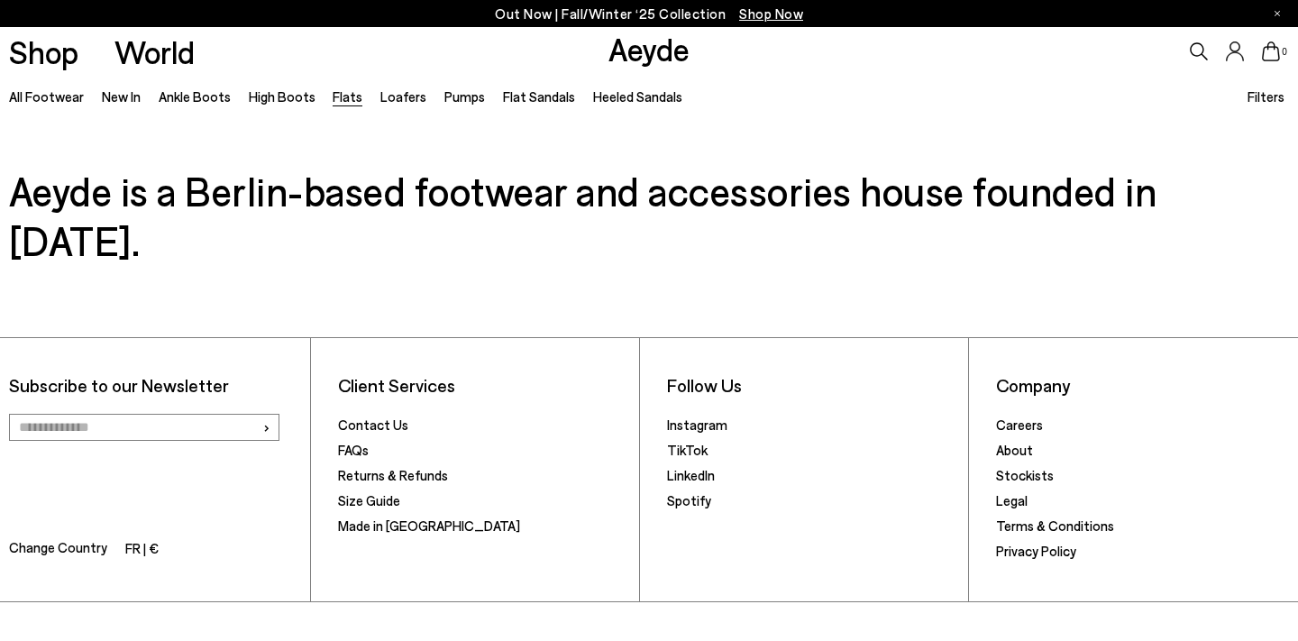
scroll to position [9862, 0]
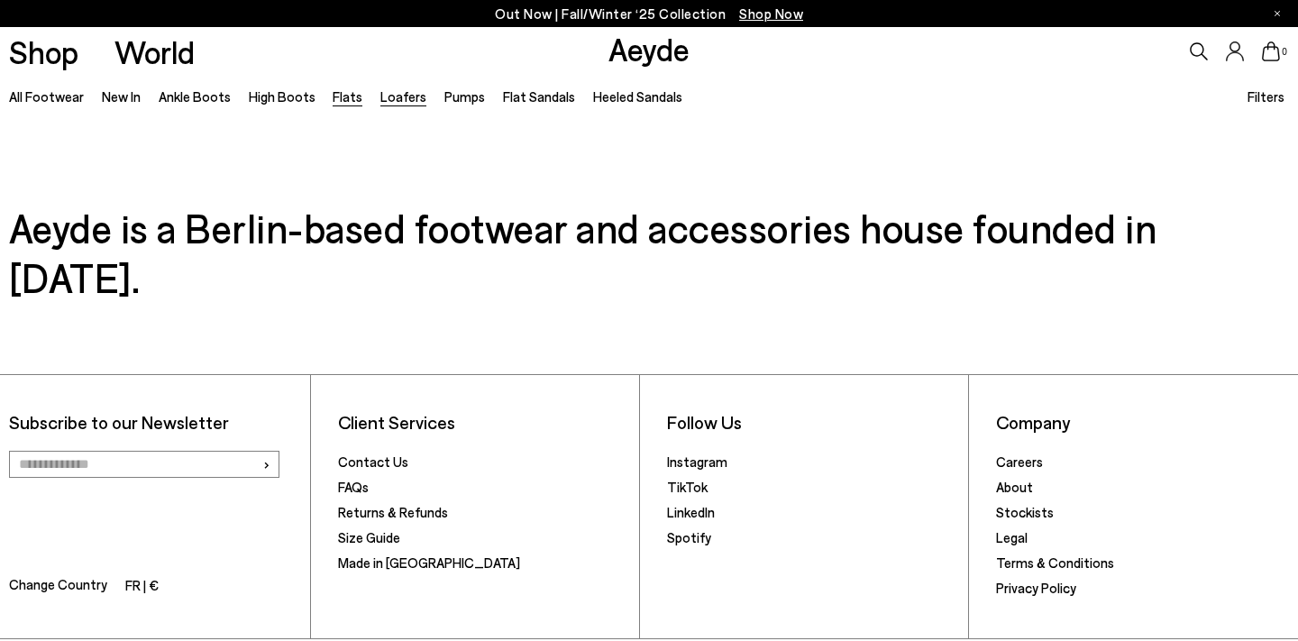
click at [389, 104] on link "Loafers" at bounding box center [403, 96] width 46 height 16
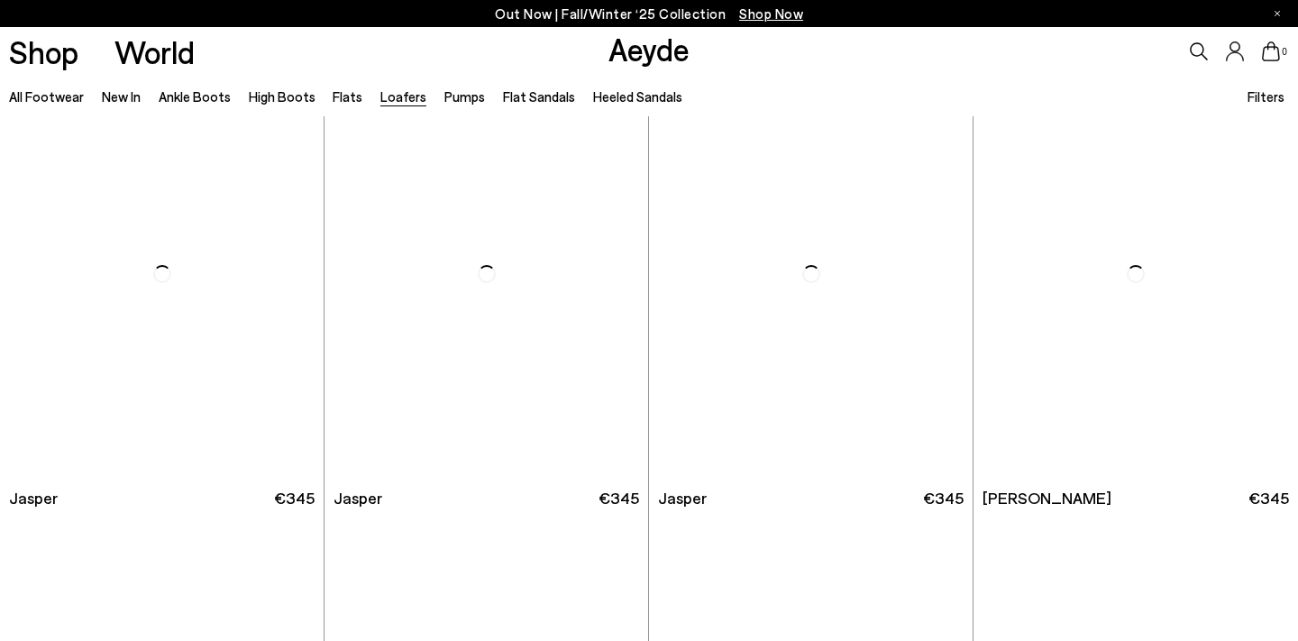
scroll to position [54, 0]
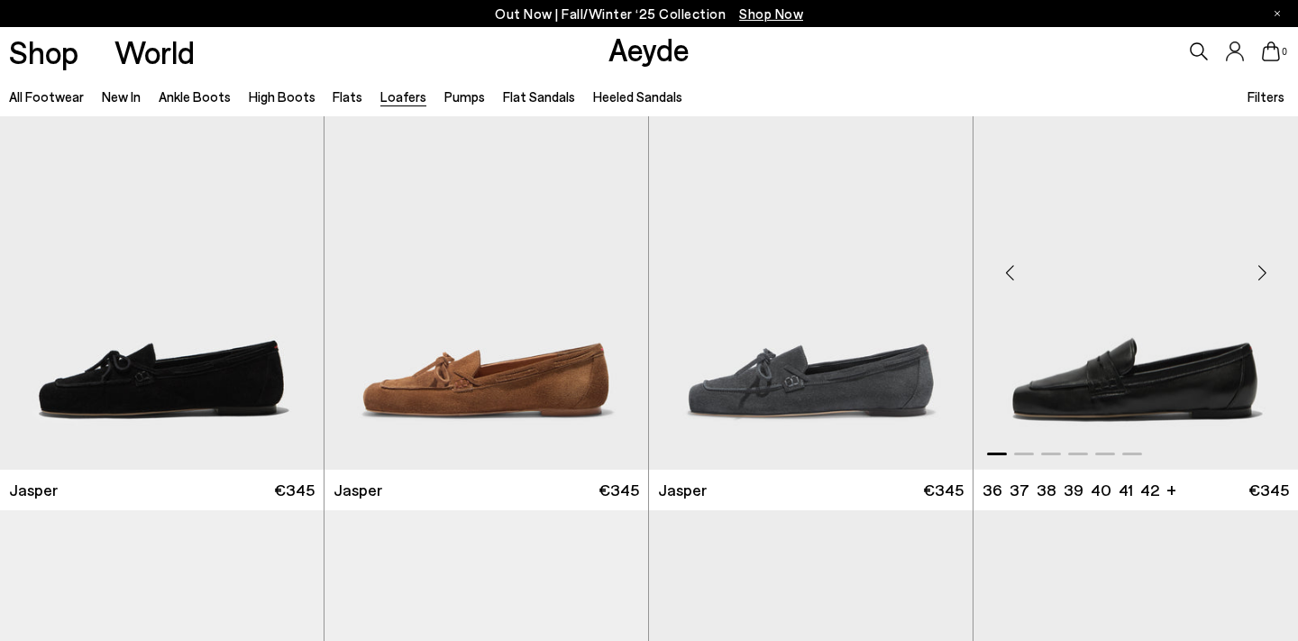
click at [1263, 267] on div "Next slide" at bounding box center [1262, 273] width 54 height 54
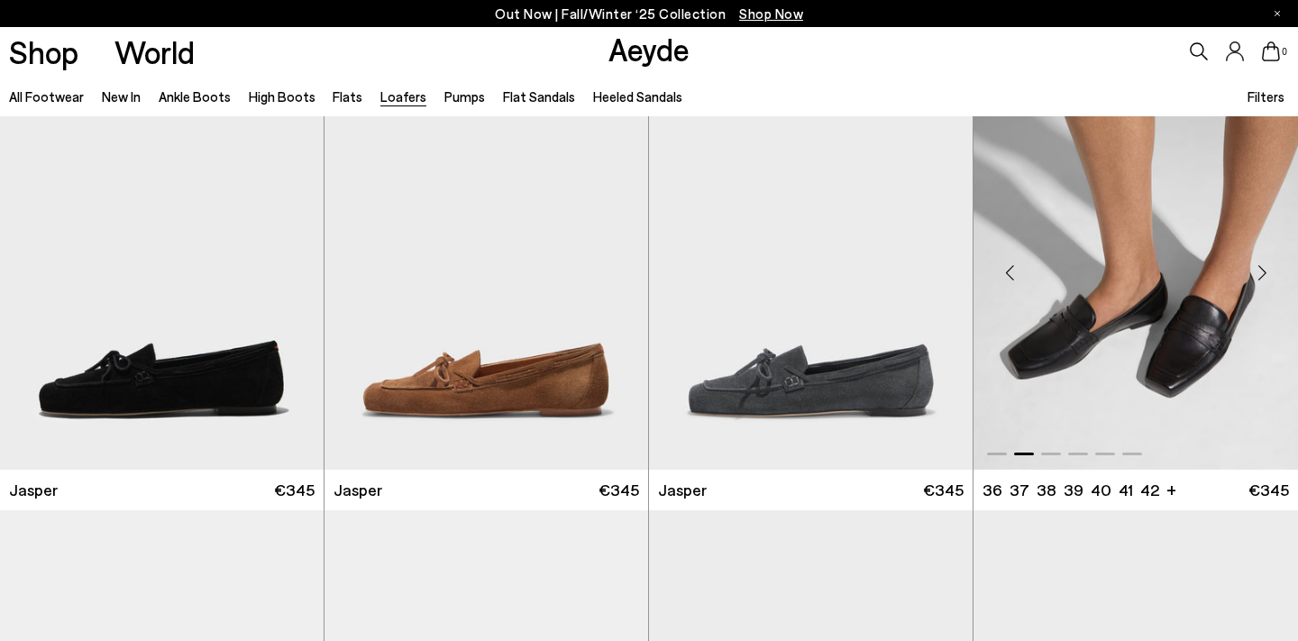
click at [1263, 267] on div "Next slide" at bounding box center [1262, 273] width 54 height 54
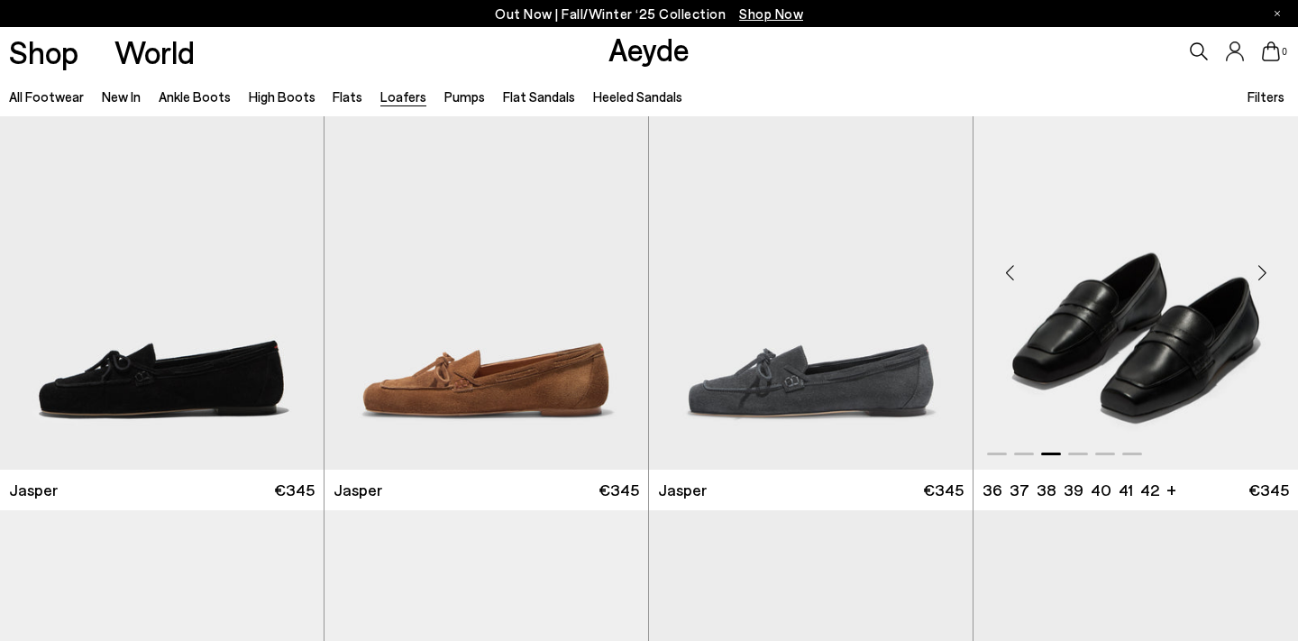
click at [1263, 267] on div "Next slide" at bounding box center [1262, 273] width 54 height 54
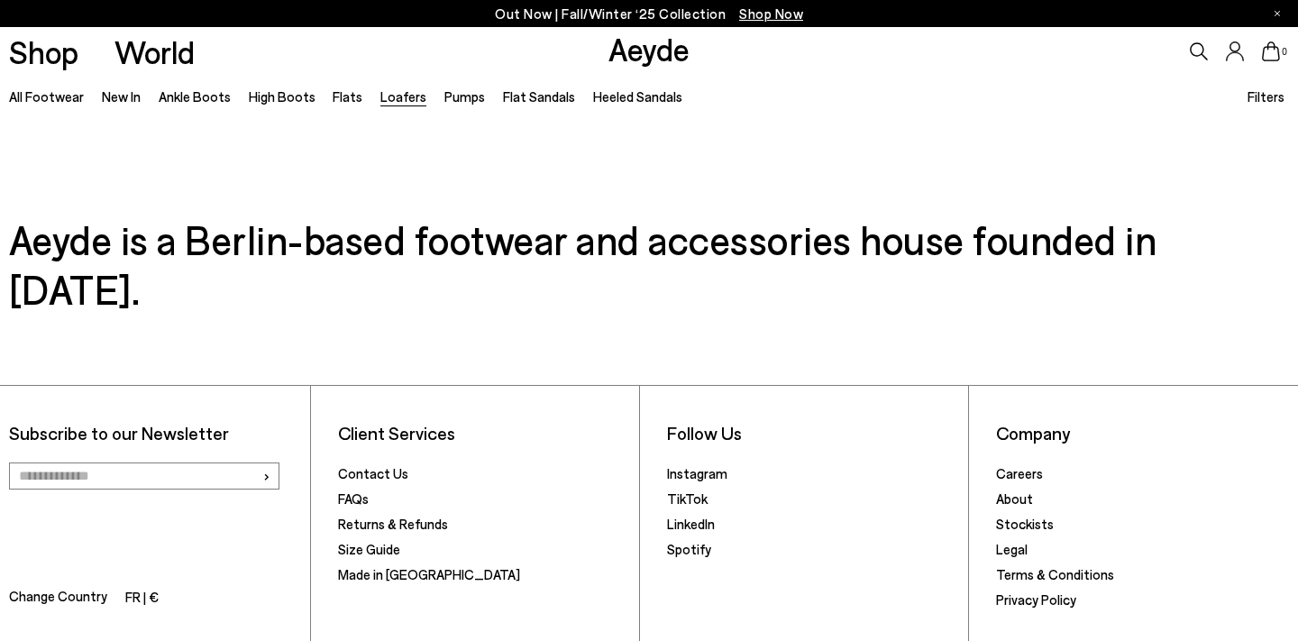
scroll to position [3534, 0]
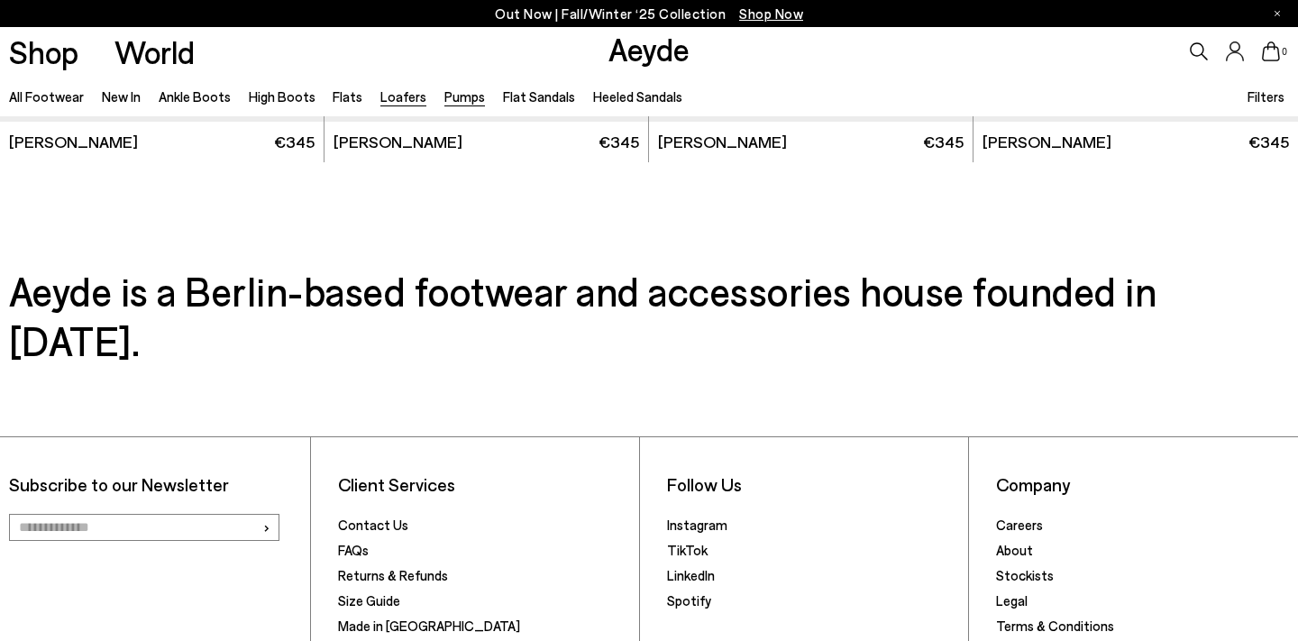
click at [453, 98] on link "Pumps" at bounding box center [464, 96] width 41 height 16
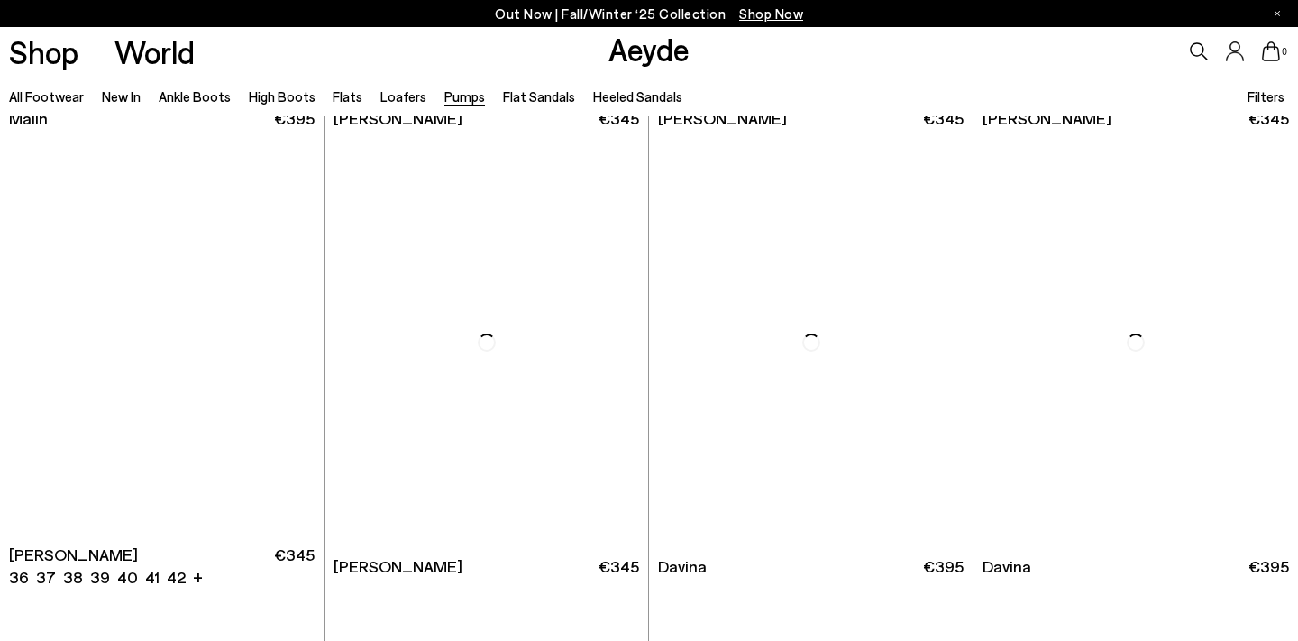
scroll to position [3609, 0]
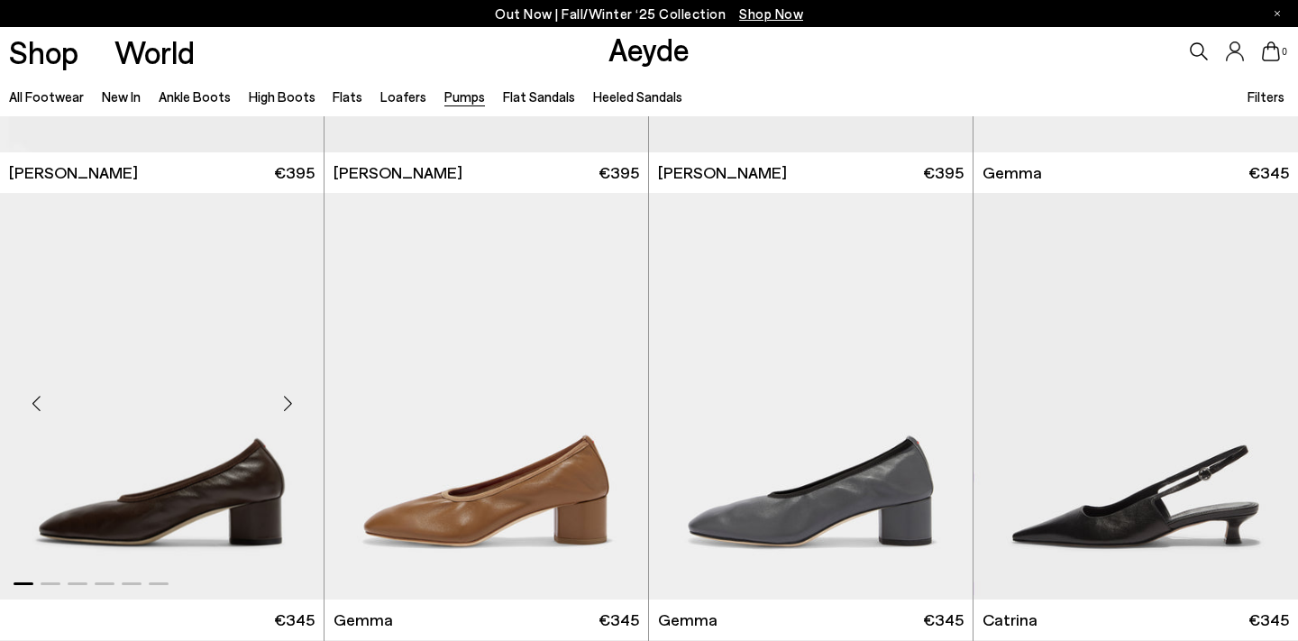
scroll to position [5821, 0]
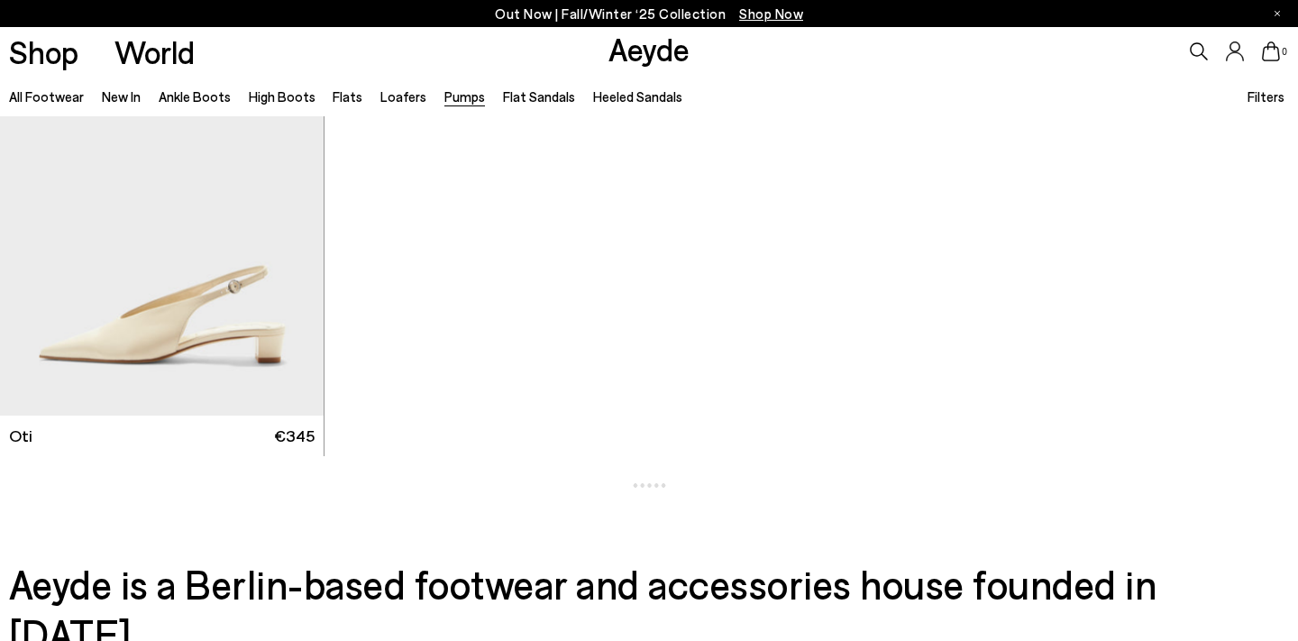
scroll to position [8138, 0]
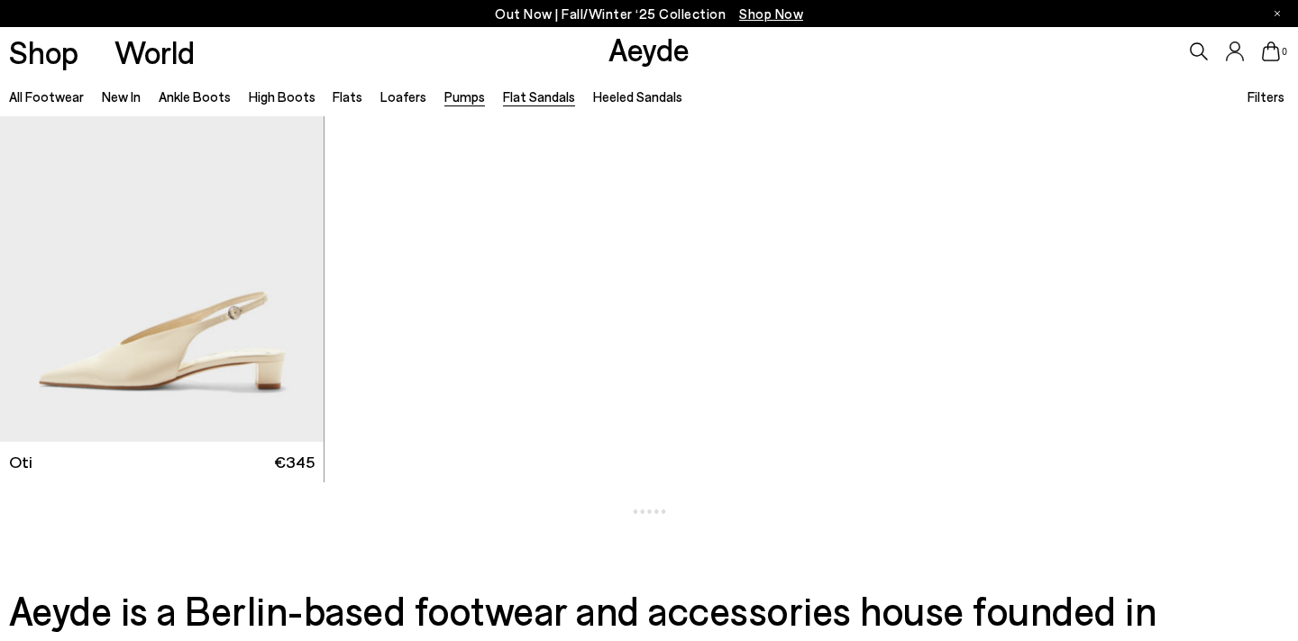
click at [515, 91] on link "Flat Sandals" at bounding box center [539, 96] width 72 height 16
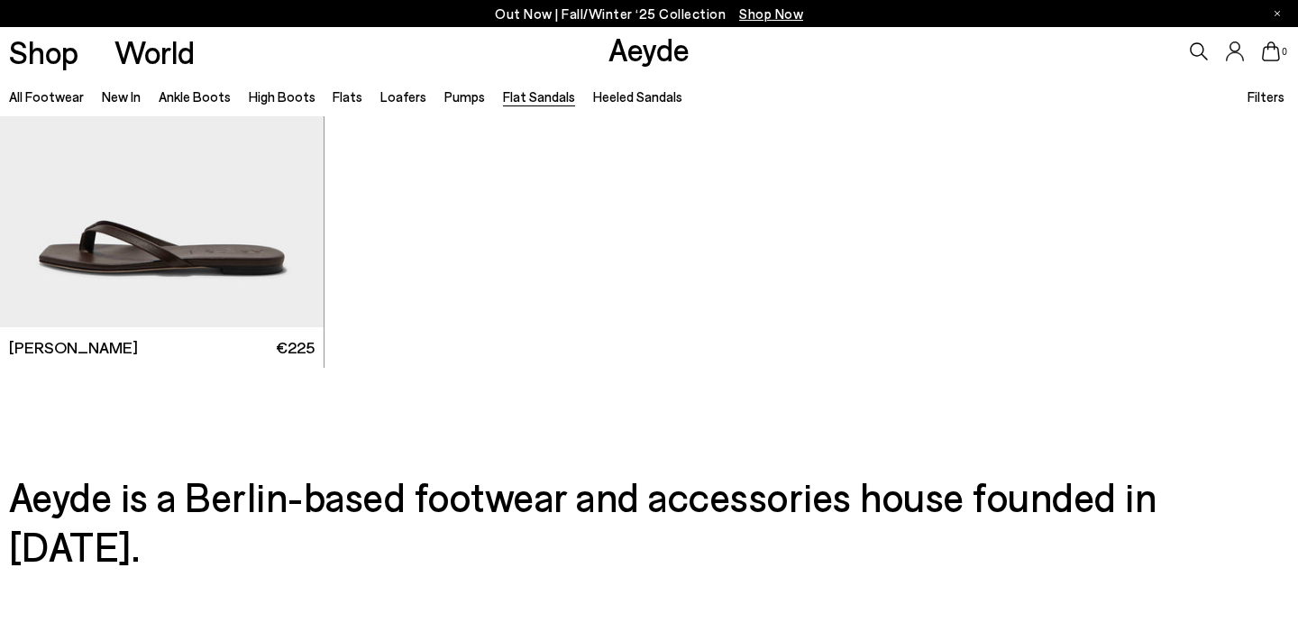
scroll to position [2936, 0]
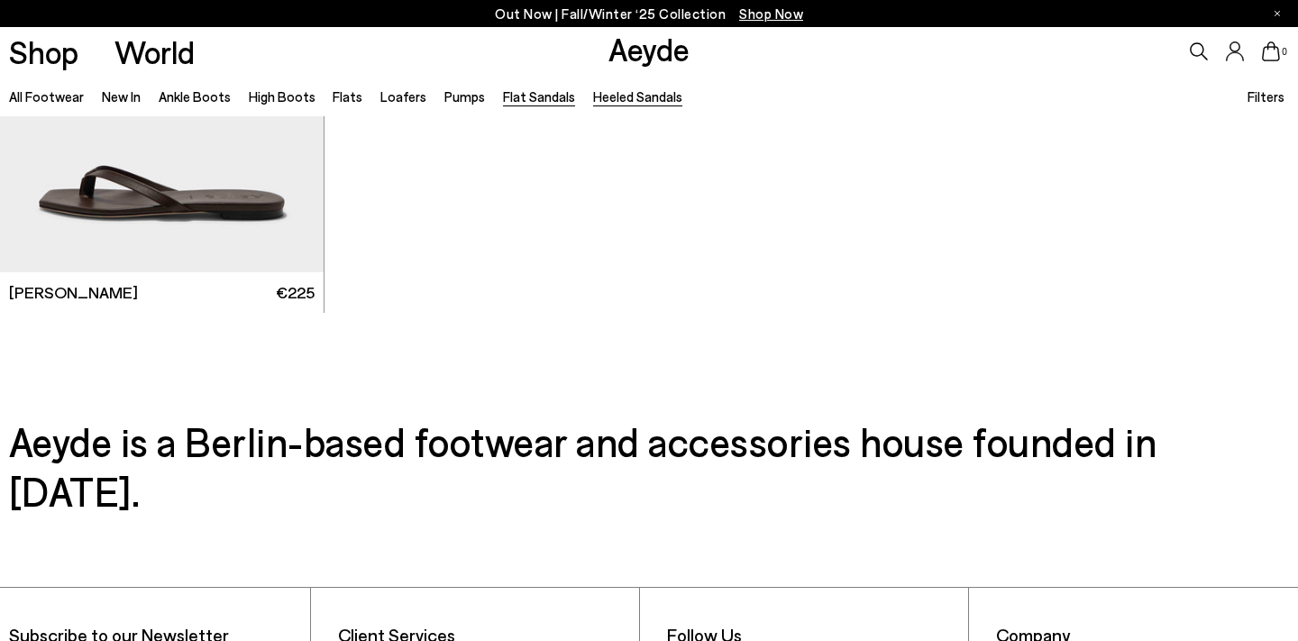
click at [609, 100] on link "Heeled Sandals" at bounding box center [637, 96] width 89 height 16
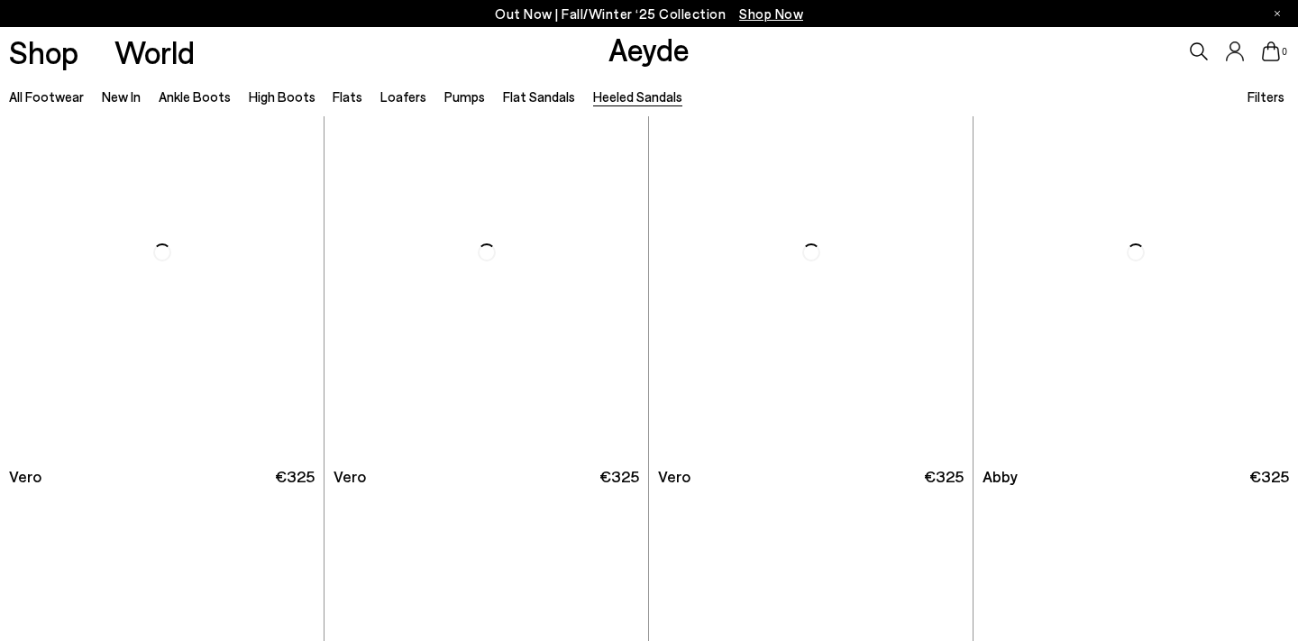
scroll to position [526, 0]
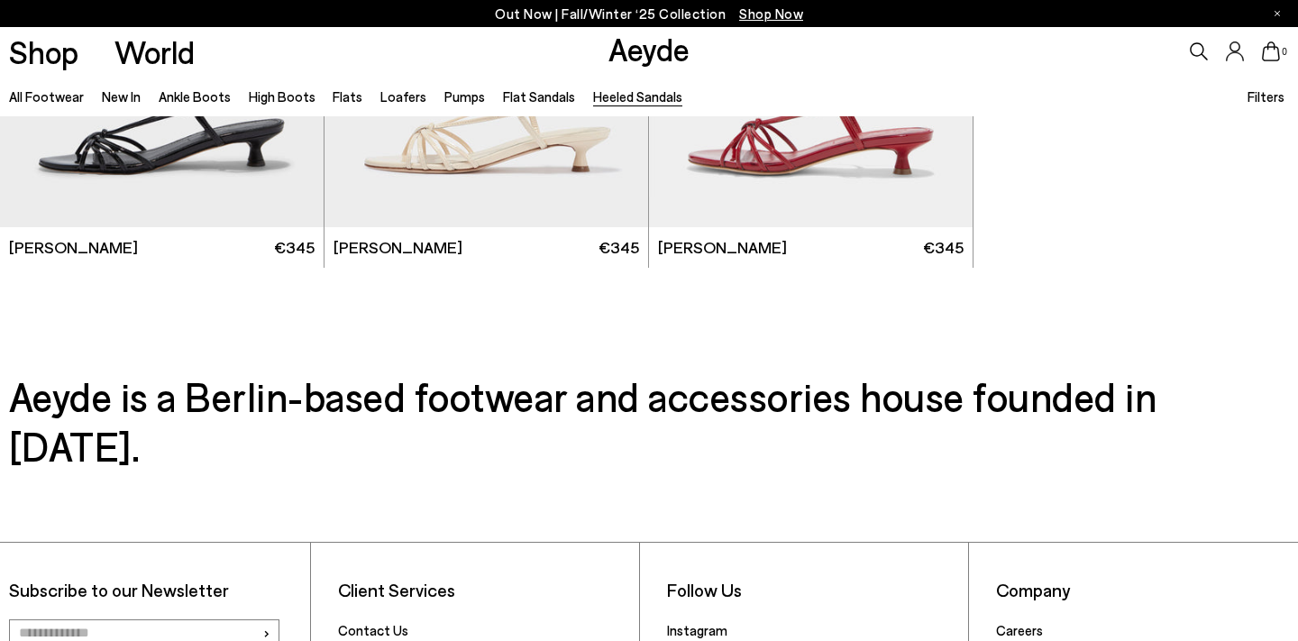
scroll to position [4331, 0]
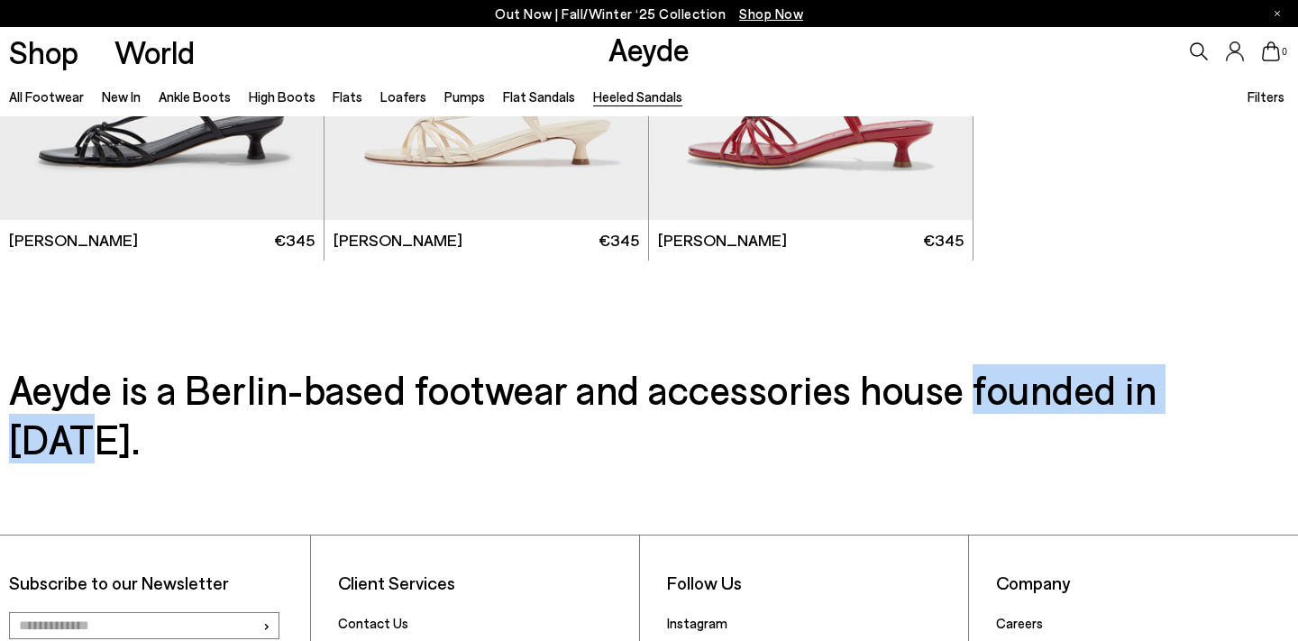
drag, startPoint x: 982, startPoint y: 390, endPoint x: 1257, endPoint y: 392, distance: 275.0
click at [1257, 393] on h3 "Aeyde is a Berlin-based footwear and accessories house founded in [DATE]." at bounding box center [649, 413] width 1280 height 99
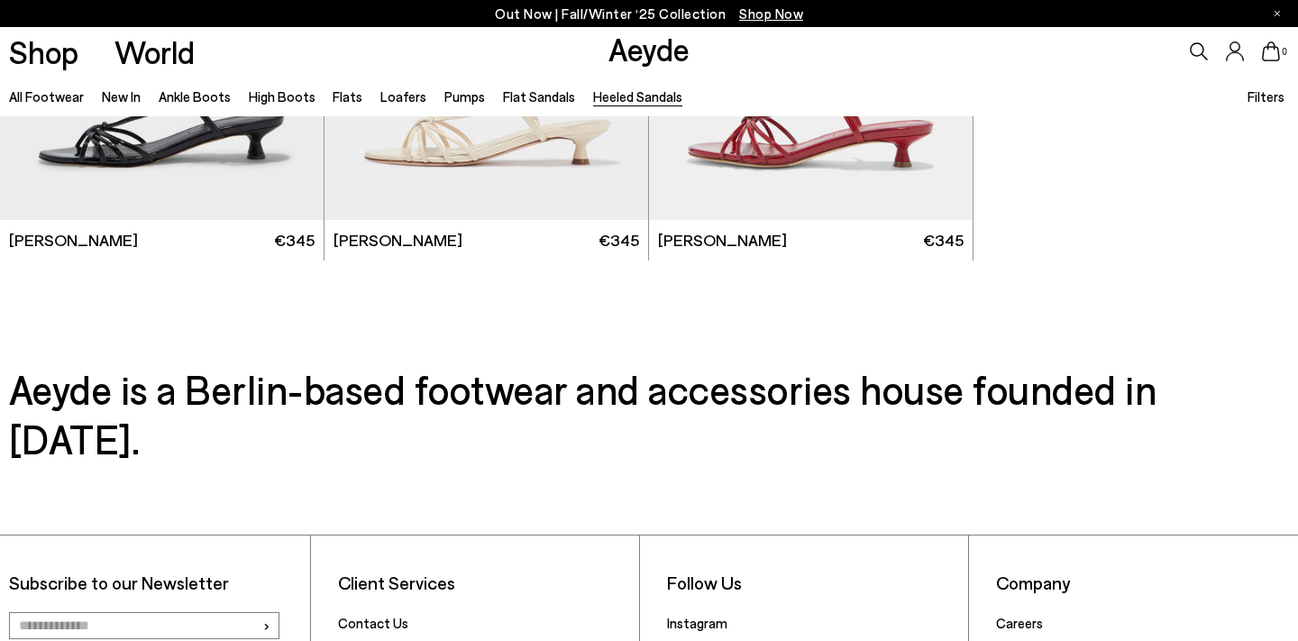
click at [1209, 392] on h3 "Aeyde is a Berlin-based footwear and accessories house founded in [DATE]." at bounding box center [649, 413] width 1280 height 99
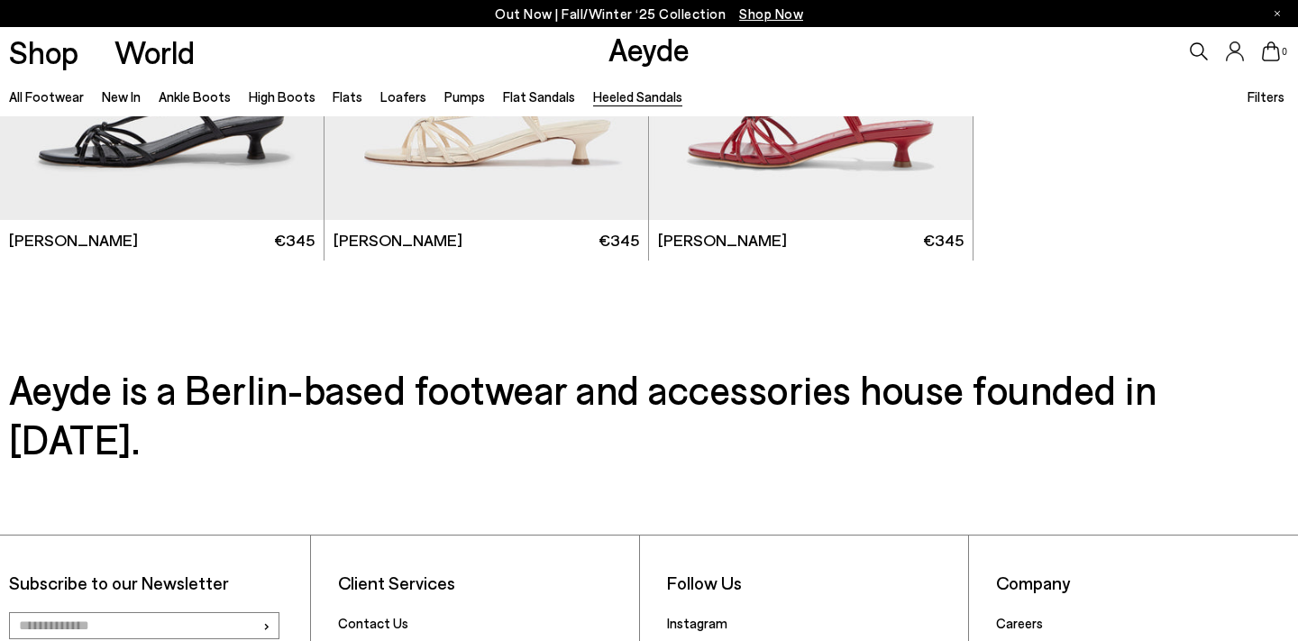
click at [1136, 392] on h3 "Aeyde is a Berlin-based footwear and accessories house founded in [DATE]." at bounding box center [649, 413] width 1280 height 99
click at [1039, 390] on h3 "Aeyde is a Berlin-based footwear and accessories house founded in [DATE]." at bounding box center [649, 413] width 1280 height 99
click at [893, 389] on h3 "Aeyde is a Berlin-based footwear and accessories house founded in [DATE]." at bounding box center [649, 413] width 1280 height 99
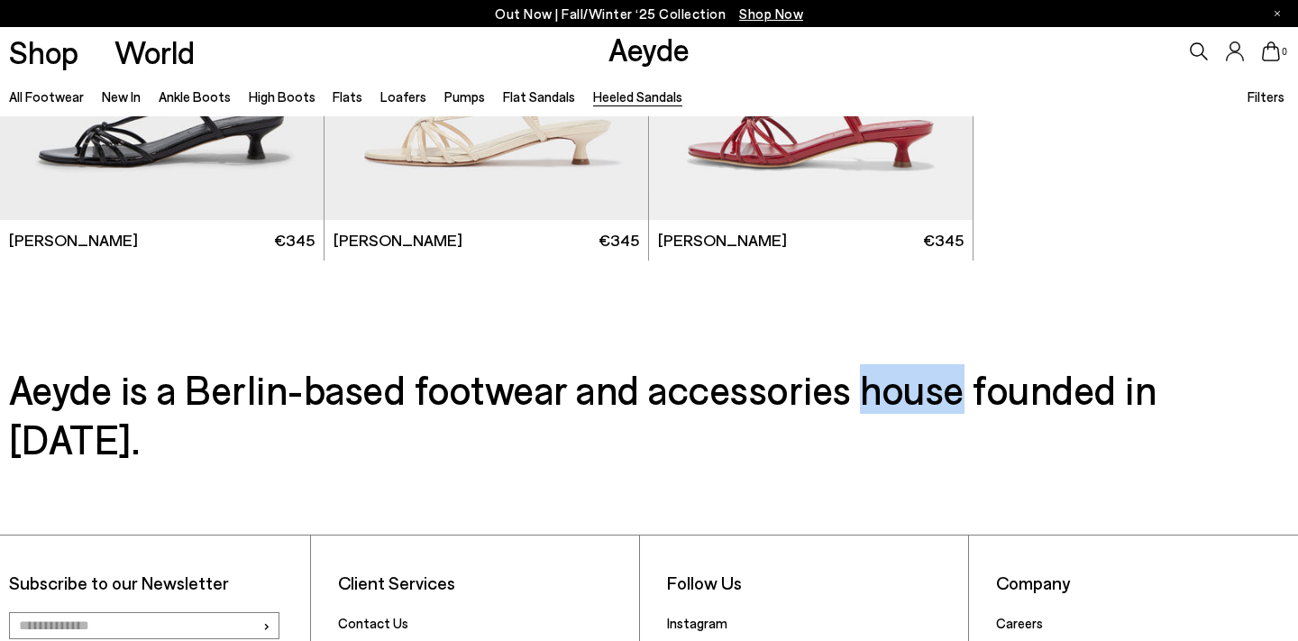
click at [893, 389] on h3 "Aeyde is a Berlin-based footwear and accessories house founded in [DATE]." at bounding box center [649, 413] width 1280 height 99
click at [777, 394] on h3 "Aeyde is a Berlin-based footwear and accessories house founded in [DATE]." at bounding box center [649, 413] width 1280 height 99
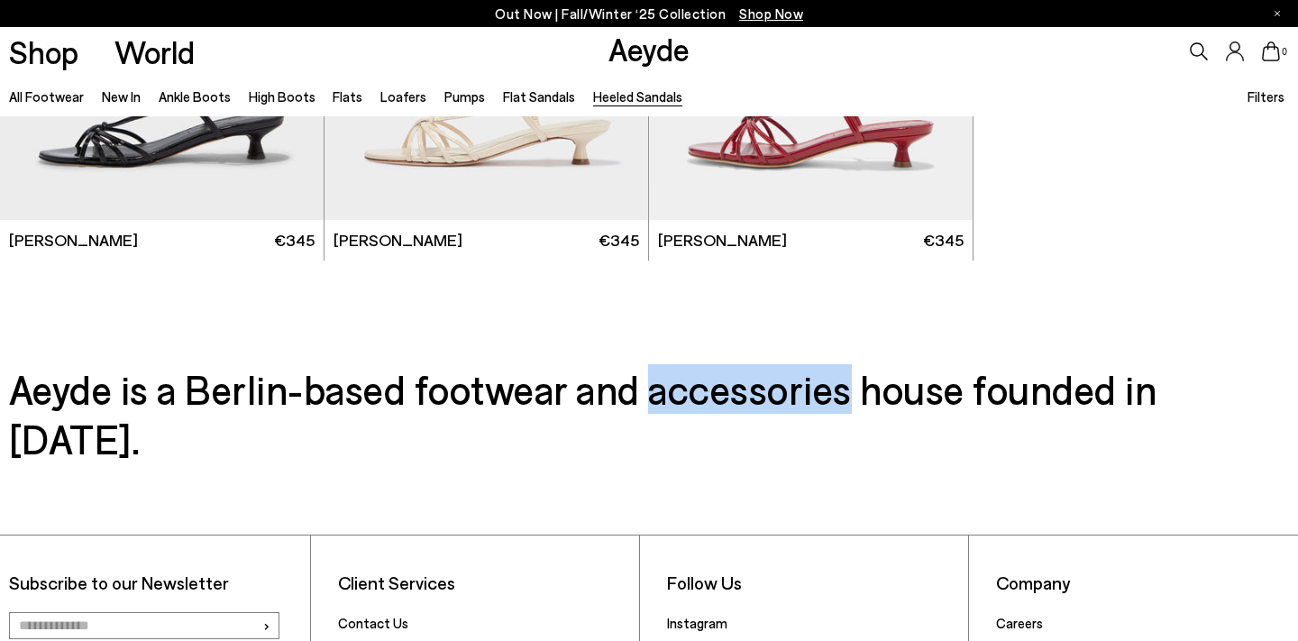
click at [777, 394] on h3 "Aeyde is a Berlin-based footwear and accessories house founded in [DATE]." at bounding box center [649, 413] width 1280 height 99
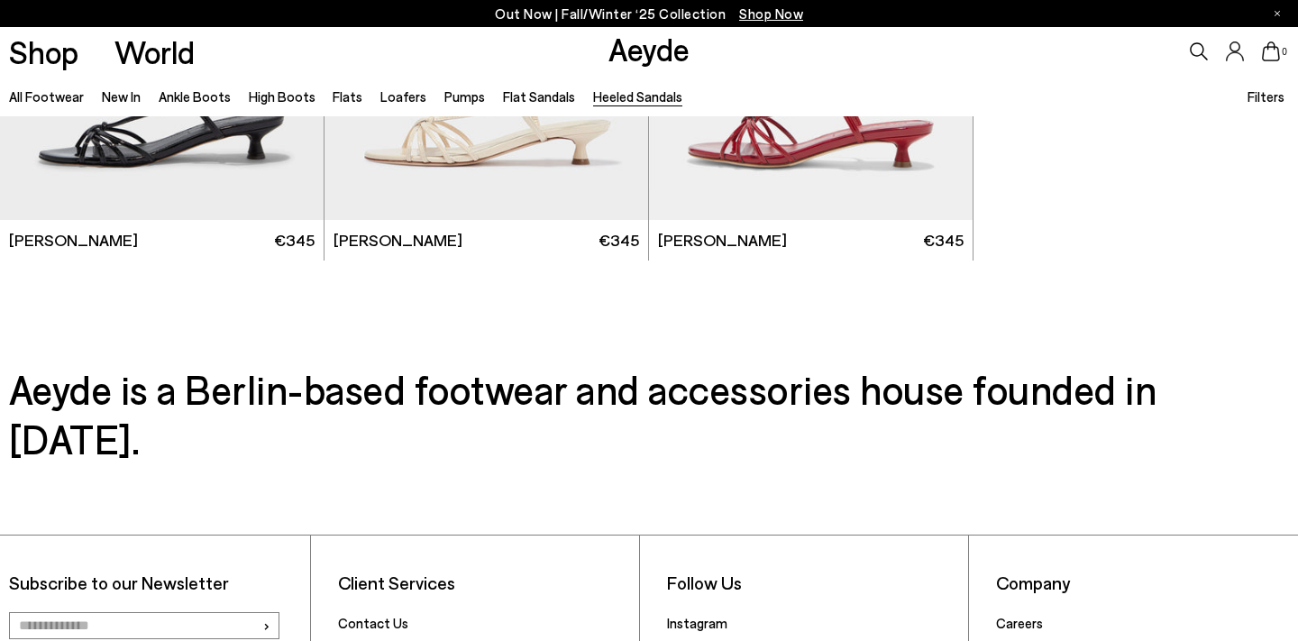
click at [609, 398] on h3 "Aeyde is a Berlin-based footwear and accessories house founded in [DATE]." at bounding box center [649, 413] width 1280 height 99
click at [489, 399] on h3 "Aeyde is a Berlin-based footwear and accessories house founded in [DATE]." at bounding box center [649, 413] width 1280 height 99
click at [346, 388] on h3 "Aeyde is a Berlin-based footwear and accessories house founded in [DATE]." at bounding box center [649, 413] width 1280 height 99
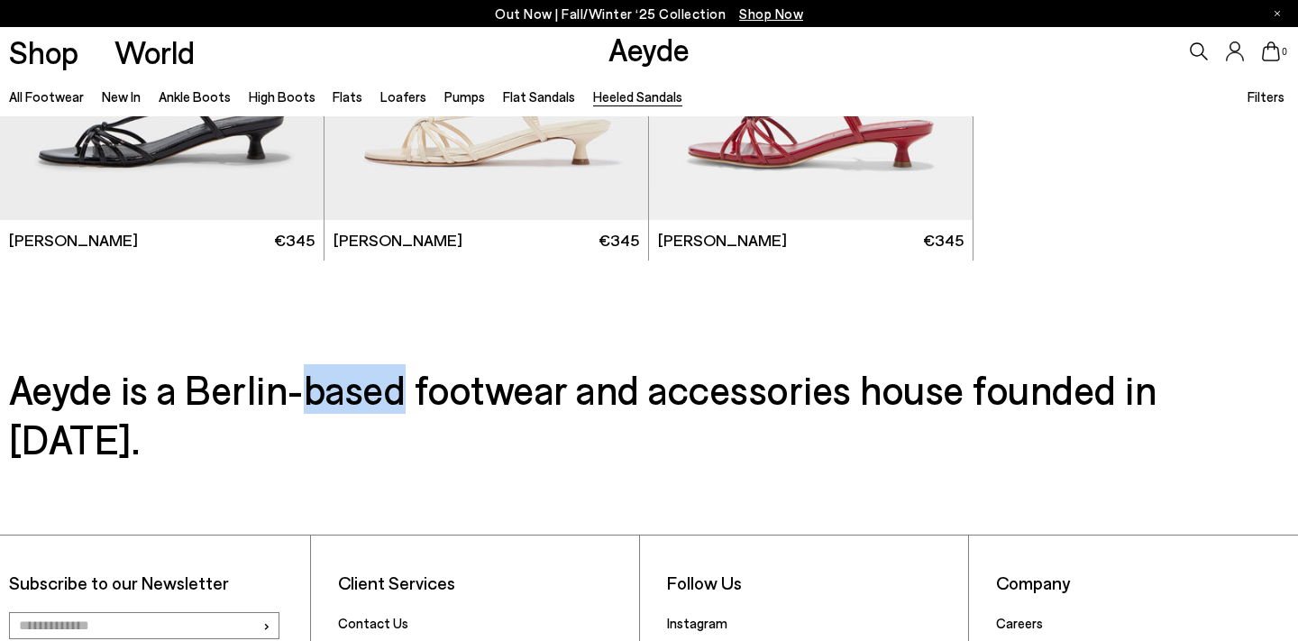
click at [346, 387] on h3 "Aeyde is a Berlin-based footwear and accessories house founded in [DATE]." at bounding box center [649, 413] width 1280 height 99
click at [237, 395] on h3 "Aeyde is a Berlin-based footwear and accessories house founded in [DATE]." at bounding box center [649, 413] width 1280 height 99
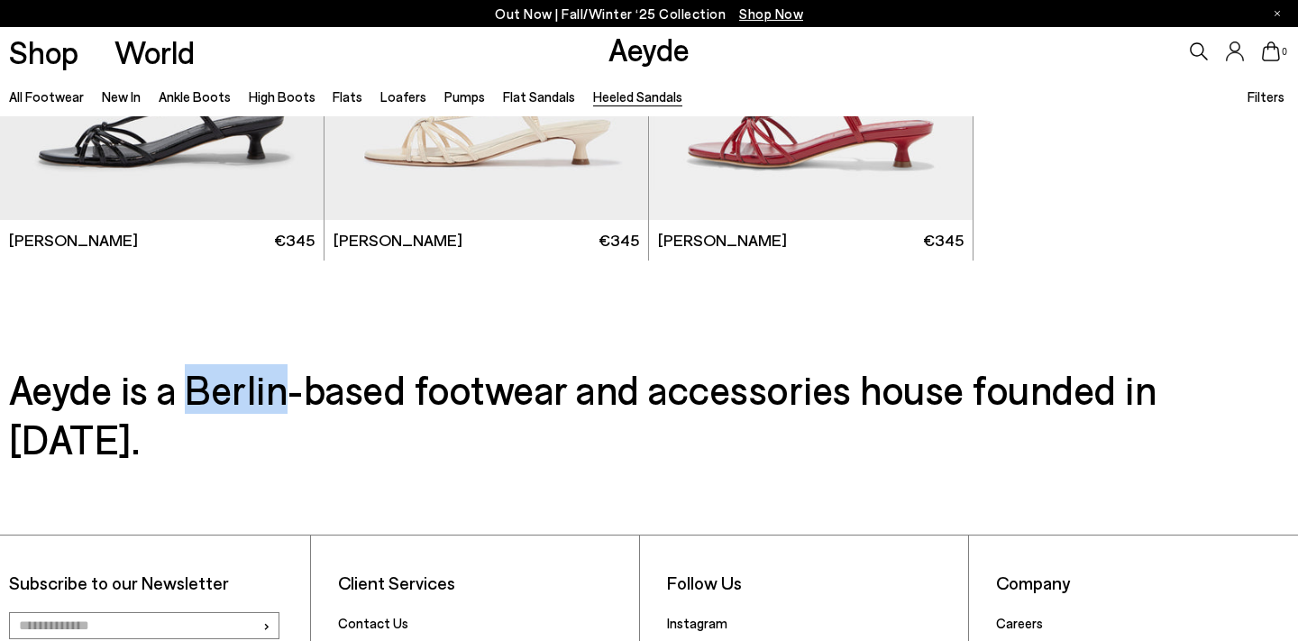
click at [237, 395] on h3 "Aeyde is a Berlin-based footwear and accessories house founded in [DATE]." at bounding box center [649, 413] width 1280 height 99
click at [167, 401] on h3 "Aeyde is a Berlin-based footwear and accessories house founded in [DATE]." at bounding box center [649, 413] width 1280 height 99
click at [130, 395] on h3 "Aeyde is a Berlin-based footwear and accessories house founded in [DATE]." at bounding box center [649, 413] width 1280 height 99
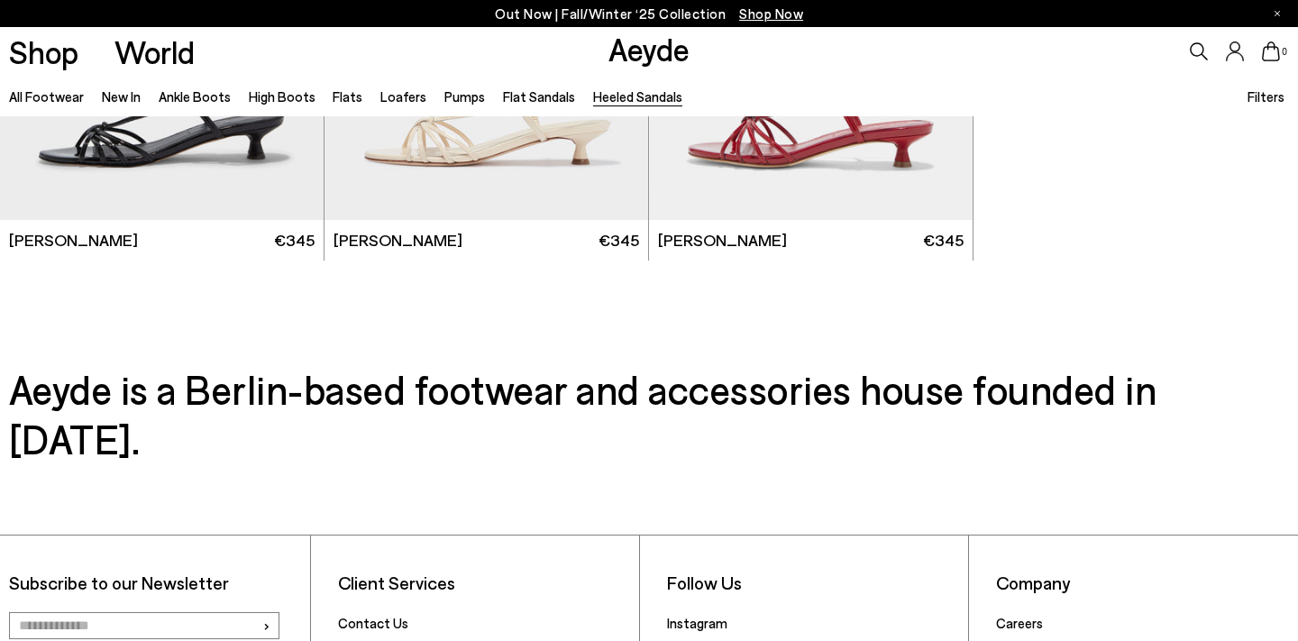
click at [63, 397] on h3 "Aeyde is a Berlin-based footwear and accessories house founded in [DATE]." at bounding box center [649, 413] width 1280 height 99
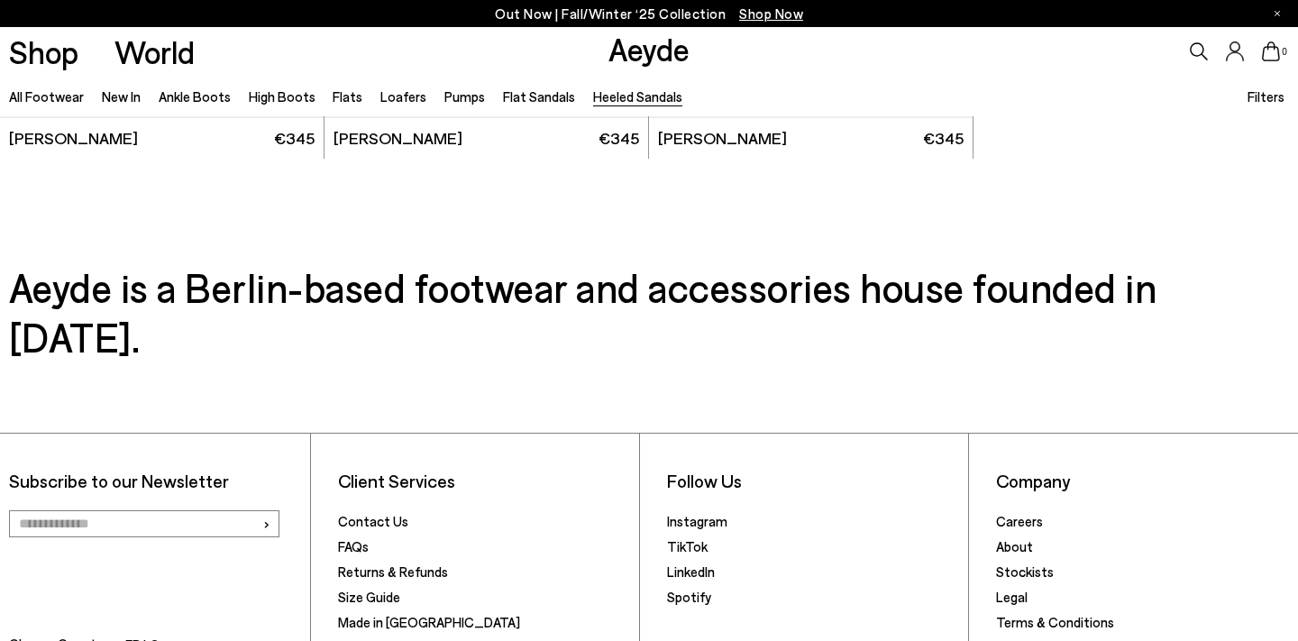
scroll to position [4432, 0]
